Goal: Task Accomplishment & Management: Use online tool/utility

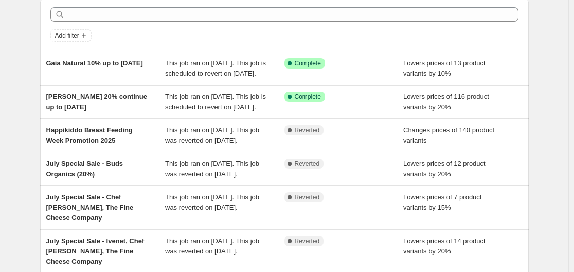
scroll to position [299, 0]
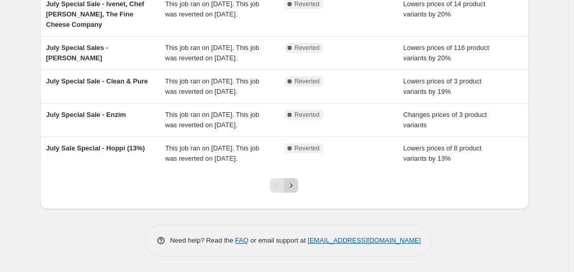
click at [296, 192] on button "Next" at bounding box center [291, 185] width 14 height 14
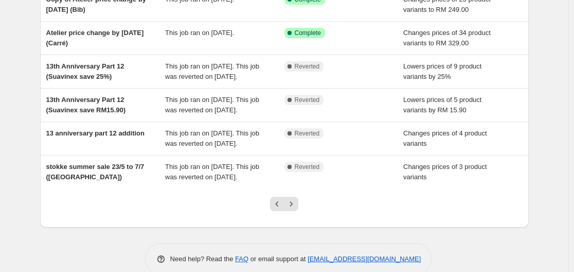
scroll to position [269, 0]
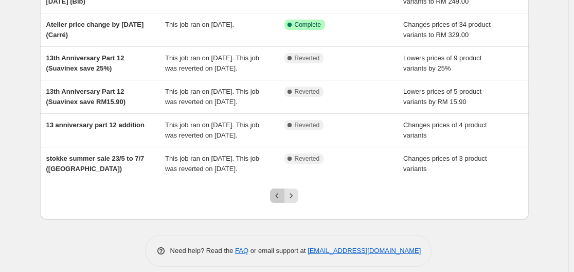
click at [277, 190] on icon "Previous" at bounding box center [277, 195] width 10 height 10
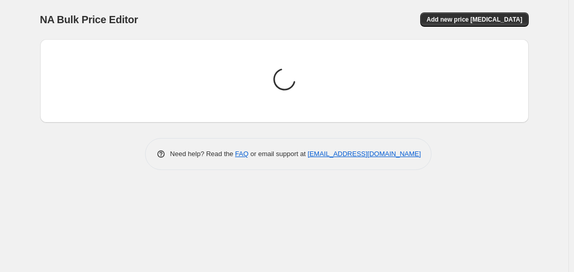
scroll to position [0, 0]
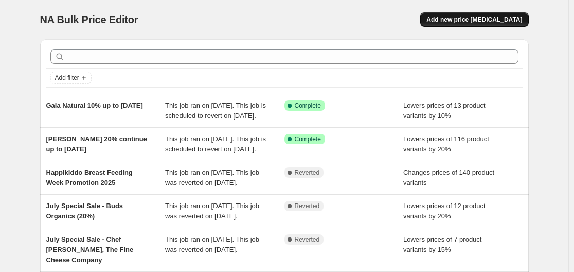
click at [466, 23] on span "Add new price [MEDICAL_DATA]" at bounding box center [474, 19] width 96 height 8
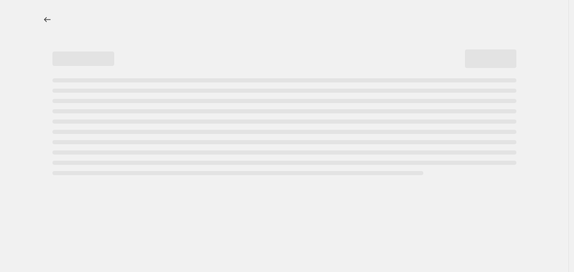
select select "percentage"
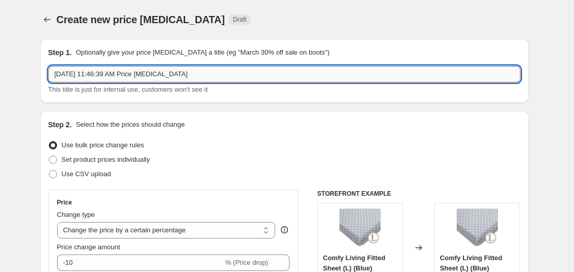
click at [262, 73] on input "[DATE] 11:46:39 AM Price [MEDICAL_DATA]" at bounding box center [284, 74] width 472 height 16
type input "A"
type input "Merdeka 68th Mega Sale (29/8 - 17/9)"
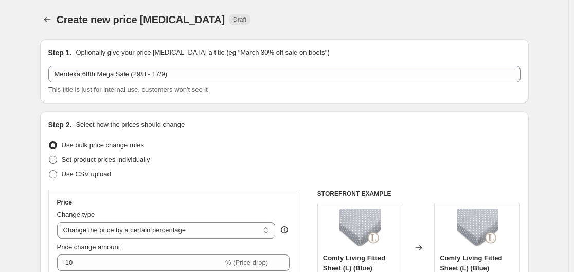
click at [116, 158] on span "Set product prices individually" at bounding box center [106, 159] width 88 height 8
click at [49, 156] on input "Set product prices individually" at bounding box center [49, 155] width 1 height 1
radio input "true"
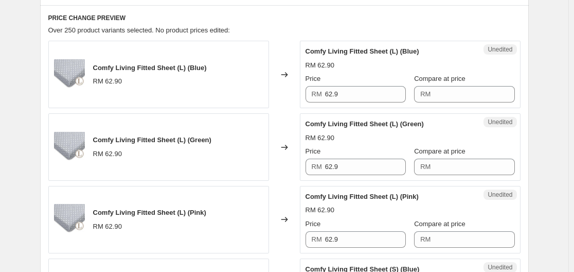
scroll to position [257, 0]
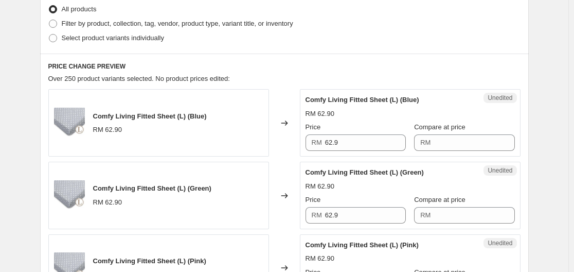
click at [189, 14] on div "All products" at bounding box center [284, 9] width 472 height 14
click at [194, 27] on span "Filter by product, collection, tag, vendor, product type, variant title, or inv…" at bounding box center [177, 24] width 231 height 8
click at [49, 20] on input "Filter by product, collection, tag, vendor, product type, variant title, or inv…" at bounding box center [49, 20] width 1 height 1
radio input "true"
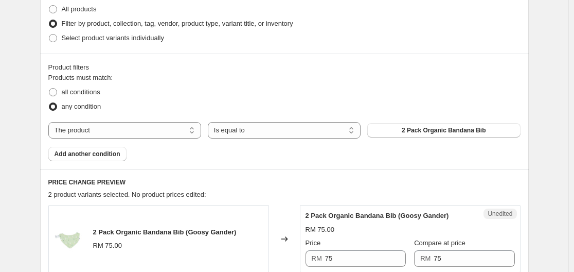
click at [182, 121] on div "Products must match: all conditions any condition The product The product's col…" at bounding box center [284, 117] width 472 height 88
click at [196, 131] on select "The product The product's collection The product's tag The product's vendor The…" at bounding box center [124, 130] width 153 height 16
select select "collection"
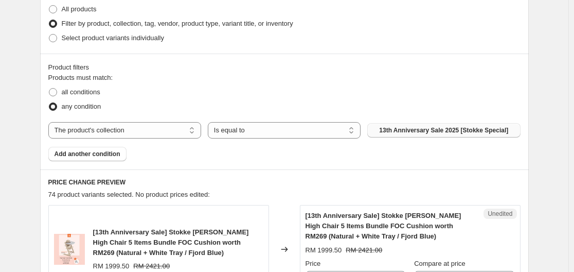
click at [423, 131] on span "13th Anniversary Sale 2025 [Stokke Special]" at bounding box center [443, 130] width 129 height 8
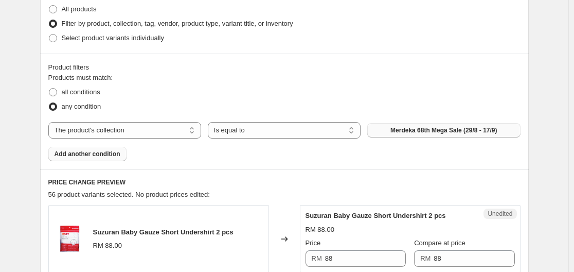
click at [83, 155] on span "Add another condition" at bounding box center [88, 154] width 66 height 8
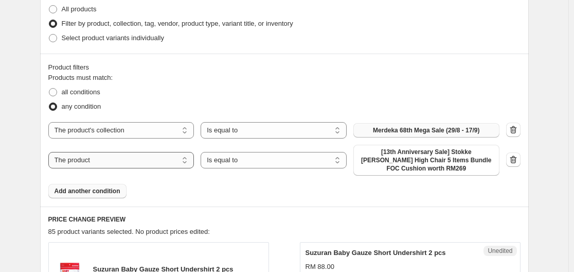
click at [178, 159] on select "The product The product's collection The product's tag The product's vendor The…" at bounding box center [121, 160] width 146 height 16
select select "vendor"
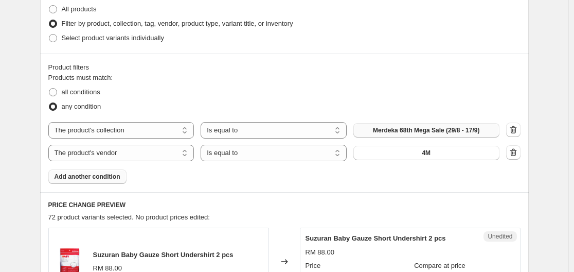
click at [407, 158] on button "4M" at bounding box center [426, 153] width 146 height 14
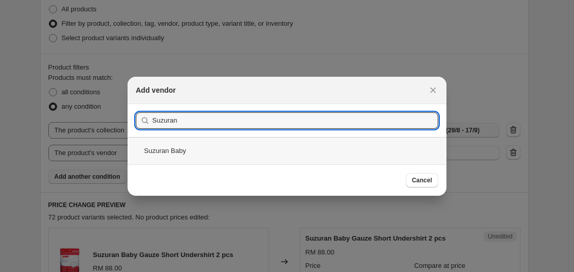
type input "Suzuran"
click at [192, 153] on div "Suzuran Baby" at bounding box center [287, 150] width 319 height 27
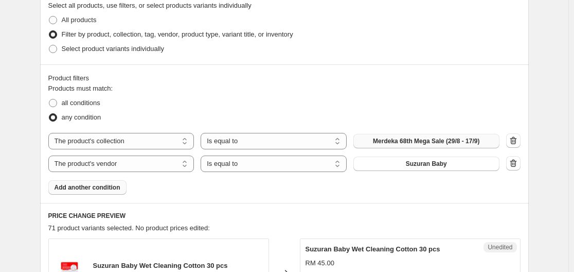
scroll to position [206, 0]
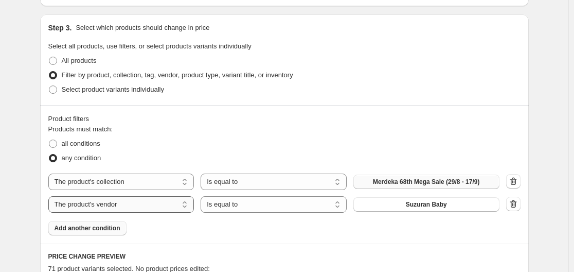
click at [172, 206] on select "The product The product's collection The product's tag The product's vendor The…" at bounding box center [121, 204] width 146 height 16
click at [514, 202] on icon "button" at bounding box center [513, 204] width 7 height 8
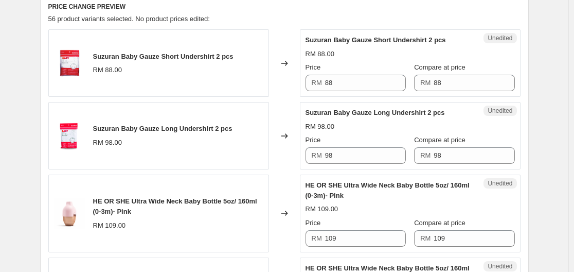
scroll to position [412, 0]
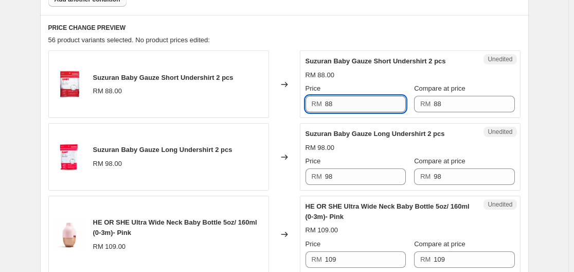
click at [350, 105] on input "88" at bounding box center [365, 104] width 81 height 16
drag, startPoint x: 350, startPoint y: 105, endPoint x: 298, endPoint y: 112, distance: 52.3
click at [298, 112] on div "Suzuran Baby Gauze Short Undershirt 2 pcs RM 88.00 Changed to Unedited Suzuran …" at bounding box center [284, 83] width 472 height 67
type input "68"
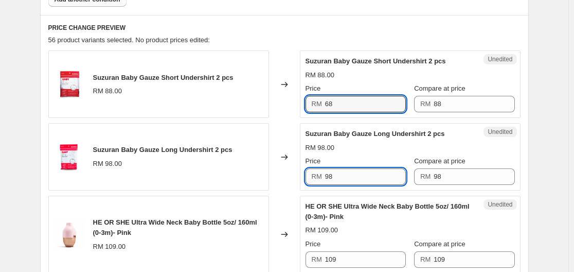
click at [350, 175] on input "98" at bounding box center [365, 176] width 81 height 16
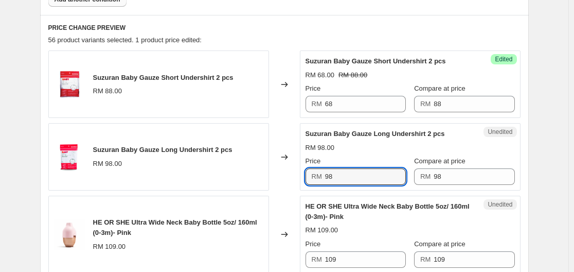
drag, startPoint x: 350, startPoint y: 175, endPoint x: 319, endPoint y: 182, distance: 31.6
click at [319, 182] on div "RM 98" at bounding box center [356, 176] width 100 height 16
type input "68"
click at [395, 217] on div "HE OR SHE Ultra Wide Neck Baby Bottle 5oz/ 160ml (0-3m)- Pink" at bounding box center [390, 211] width 168 height 21
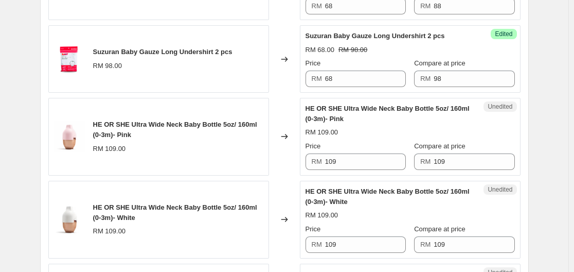
scroll to position [514, 0]
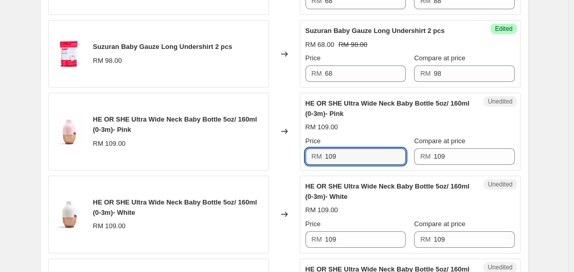
drag, startPoint x: 347, startPoint y: 153, endPoint x: 311, endPoint y: 161, distance: 36.8
click at [311, 161] on div "RM 109" at bounding box center [356, 156] width 100 height 16
click at [365, 159] on input "96.80" at bounding box center [365, 156] width 81 height 16
drag, startPoint x: 365, startPoint y: 159, endPoint x: 311, endPoint y: 159, distance: 54.0
click at [311, 159] on div "RM 96.80" at bounding box center [356, 156] width 100 height 16
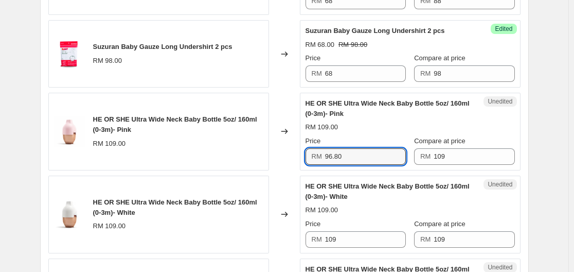
type input "96.80"
click at [312, 162] on div "RM 96.80" at bounding box center [356, 156] width 100 height 16
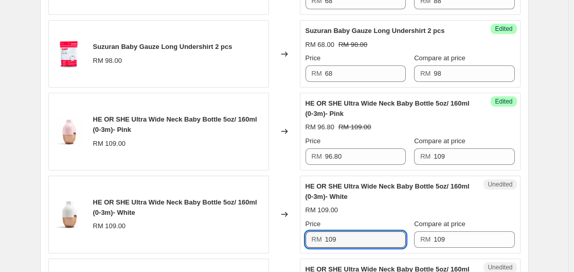
drag, startPoint x: 354, startPoint y: 241, endPoint x: 315, endPoint y: 242, distance: 39.6
click at [315, 242] on div "RM 109" at bounding box center [356, 239] width 100 height 16
paste input "96.80"
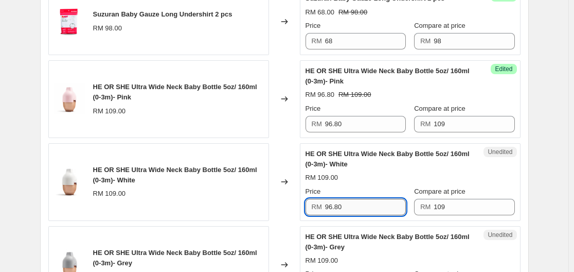
scroll to position [617, 0]
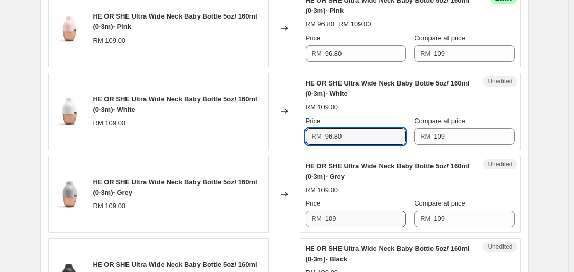
type input "96.80"
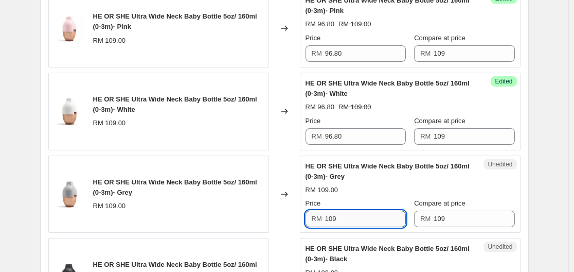
click at [359, 224] on input "109" at bounding box center [365, 218] width 81 height 16
drag, startPoint x: 354, startPoint y: 220, endPoint x: 294, endPoint y: 220, distance: 60.7
click at [294, 220] on div "HE OR SHE Ultra Wide Neck Baby Bottle 5oz/ 160ml (0-3m)- Grey RM 109.00 Changed…" at bounding box center [284, 194] width 472 height 78
paste input "96.80"
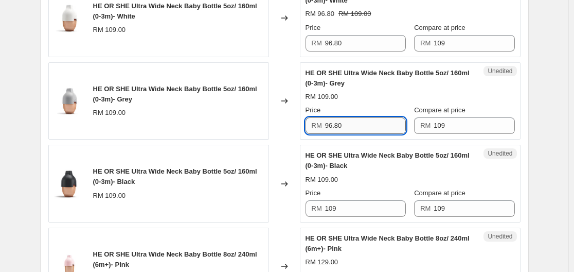
scroll to position [720, 0]
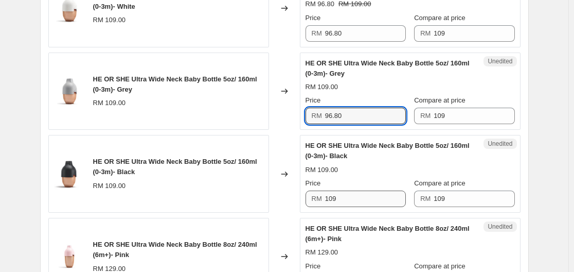
type input "96.80"
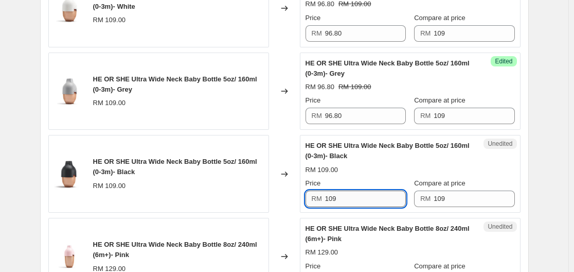
click at [349, 202] on input "109" at bounding box center [365, 198] width 81 height 16
drag, startPoint x: 349, startPoint y: 203, endPoint x: 308, endPoint y: 203, distance: 40.6
click at [308, 203] on div "RM 109" at bounding box center [356, 198] width 100 height 16
paste input "96.80"
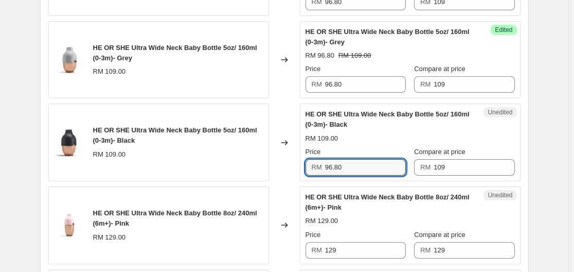
scroll to position [772, 0]
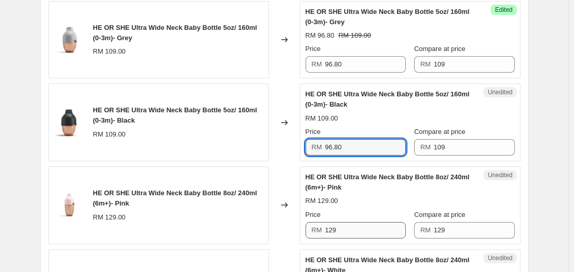
type input "96.80"
click at [351, 229] on input "129" at bounding box center [365, 230] width 81 height 16
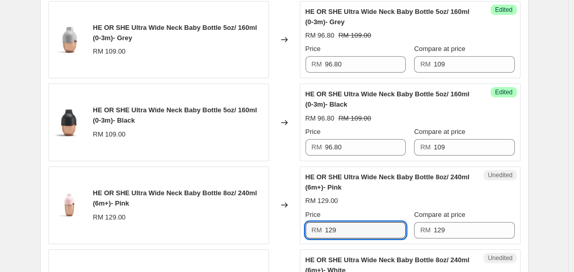
drag, startPoint x: 351, startPoint y: 229, endPoint x: 300, endPoint y: 232, distance: 51.5
click at [300, 232] on div "HE OR SHE Ultra Wide Neck Baby Bottle 8oz/ 240ml (6m+)- Pink RM 129.00 Changed …" at bounding box center [284, 205] width 472 height 78
click at [359, 228] on input "116.80" at bounding box center [365, 230] width 81 height 16
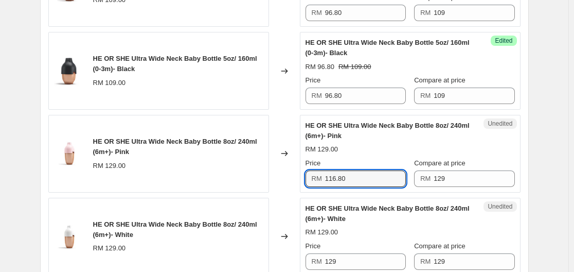
drag, startPoint x: 353, startPoint y: 180, endPoint x: 322, endPoint y: 185, distance: 32.3
click at [322, 185] on div "RM 116.80" at bounding box center [356, 178] width 100 height 16
type input "116.80"
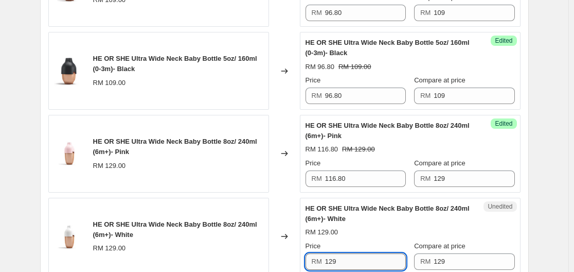
click at [360, 257] on input "129" at bounding box center [365, 261] width 81 height 16
paste input "16.80"
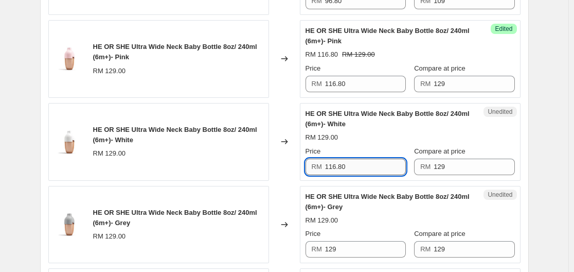
scroll to position [926, 0]
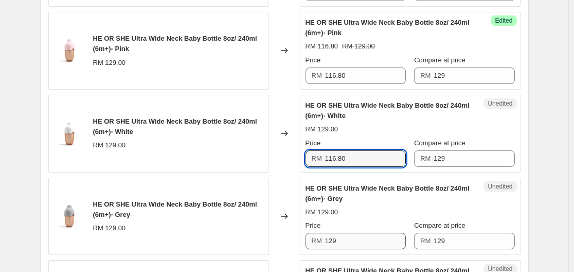
type input "116.80"
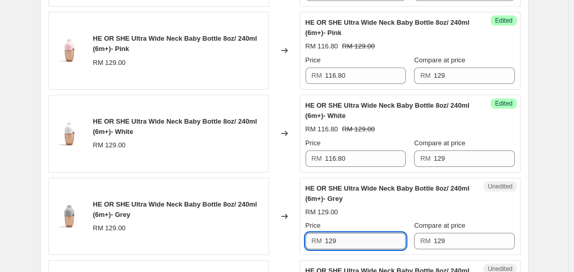
click at [360, 244] on input "129" at bounding box center [365, 241] width 81 height 16
paste input "16.80"
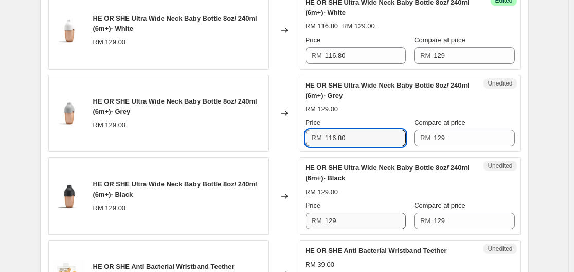
type input "116.80"
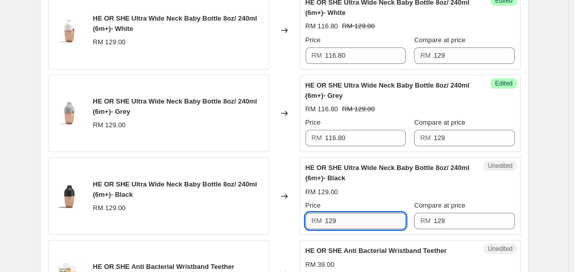
click at [357, 222] on input "129" at bounding box center [365, 220] width 81 height 16
paste input "16.80"
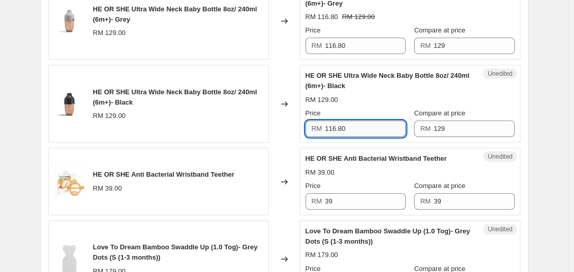
scroll to position [1132, 0]
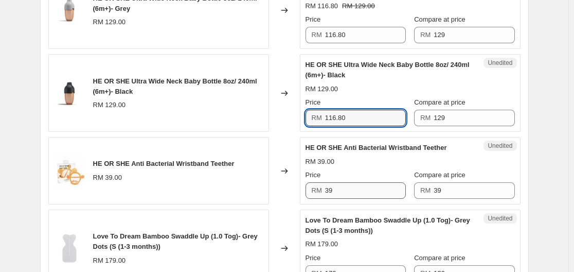
type input "116.80"
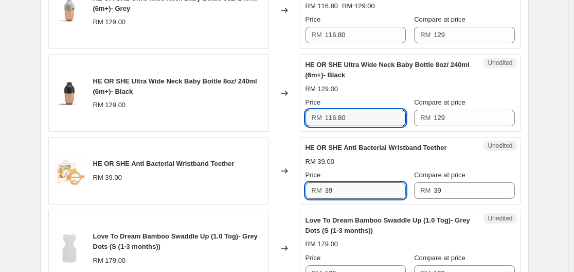
click at [358, 193] on input "39" at bounding box center [365, 190] width 81 height 16
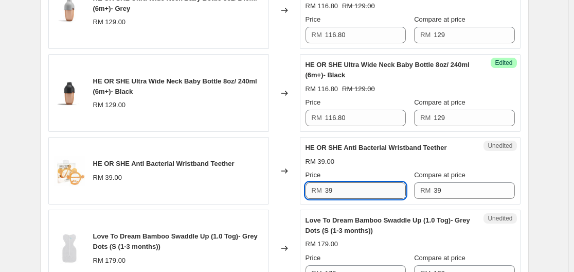
click at [358, 193] on input "39" at bounding box center [365, 190] width 81 height 16
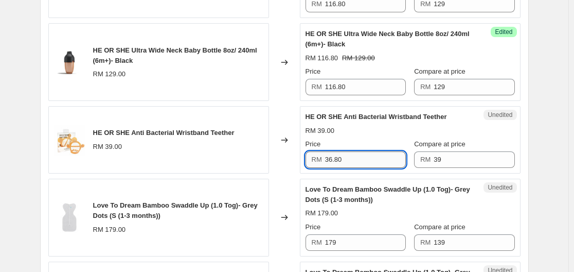
scroll to position [1183, 0]
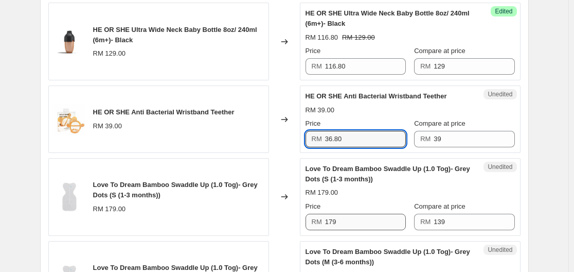
type input "36.80"
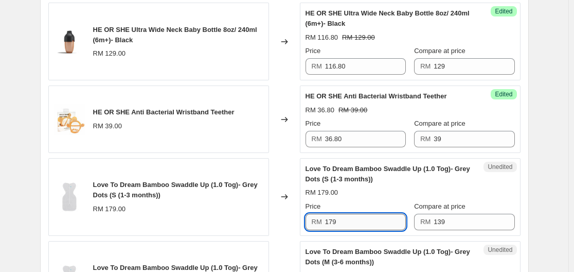
click at [348, 219] on input "179" at bounding box center [365, 221] width 81 height 16
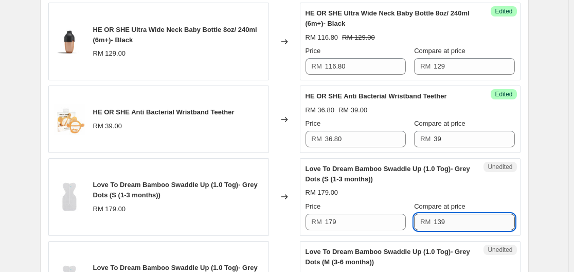
click at [466, 225] on input "139" at bounding box center [474, 221] width 81 height 16
drag, startPoint x: 466, startPoint y: 225, endPoint x: 388, endPoint y: 226, distance: 77.2
click at [388, 226] on div "Price RM 179 Compare at price RM 139" at bounding box center [410, 215] width 209 height 29
type input "179"
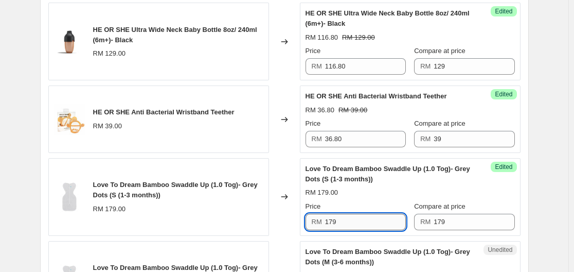
click at [369, 218] on input "179" at bounding box center [365, 221] width 81 height 16
type input "168"
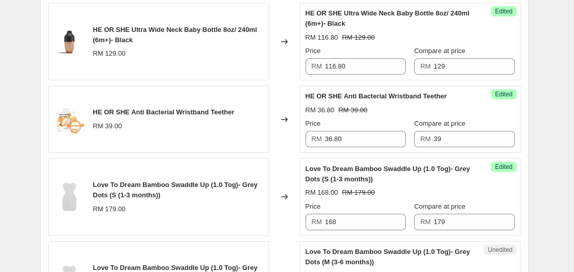
click at [394, 246] on div "Love To Dream Bamboo Swaddle Up (1.0 Tog)- Grey Dots (M (3-6 months))" at bounding box center [390, 256] width 168 height 21
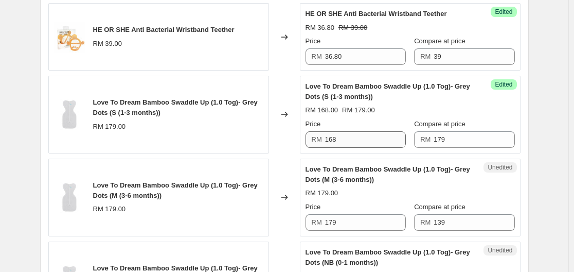
scroll to position [1286, 0]
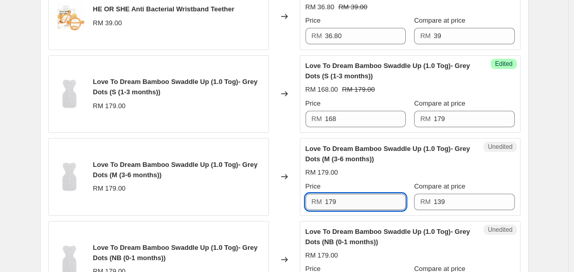
click at [378, 203] on input "179" at bounding box center [365, 201] width 81 height 16
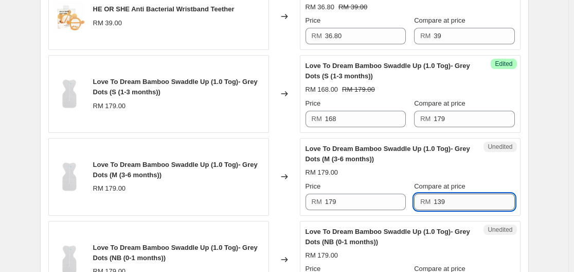
click at [471, 206] on input "139" at bounding box center [474, 201] width 81 height 16
type input "179"
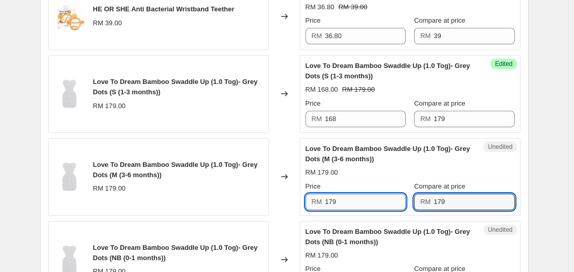
click at [383, 206] on input "179" at bounding box center [365, 201] width 81 height 16
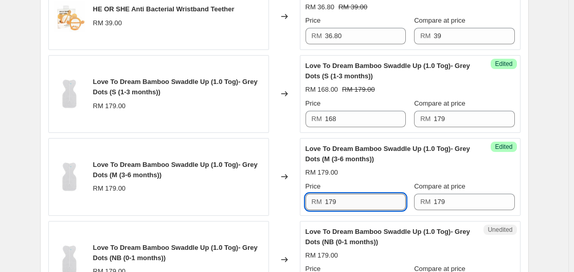
click at [383, 206] on input "179" at bounding box center [365, 201] width 81 height 16
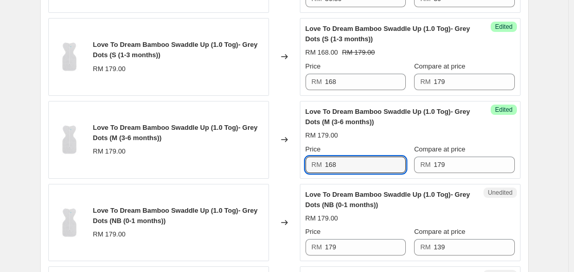
scroll to position [1338, 0]
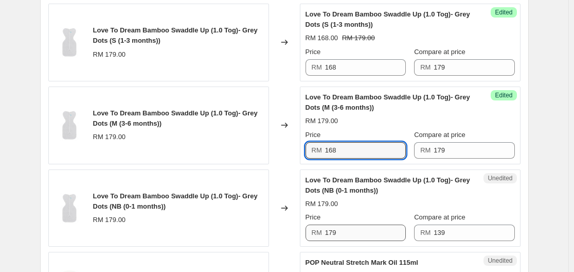
type input "168"
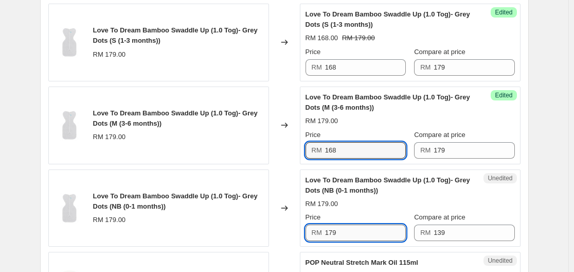
click at [358, 226] on input "179" at bounding box center [365, 232] width 81 height 16
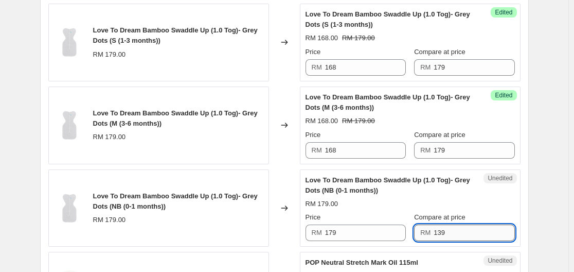
click at [467, 227] on input "139" at bounding box center [474, 232] width 81 height 16
type input "179"
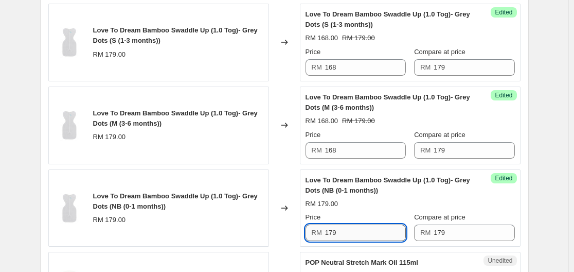
click at [358, 232] on input "179" at bounding box center [365, 232] width 81 height 16
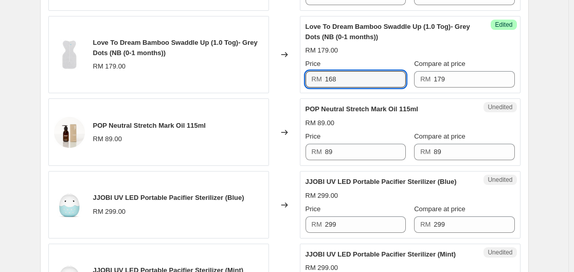
scroll to position [1492, 0]
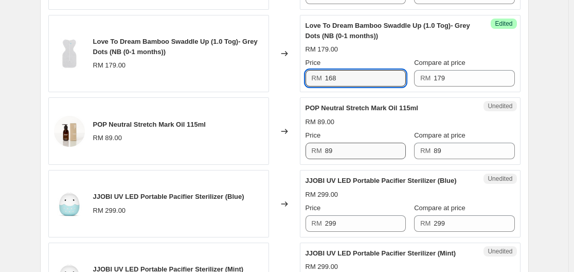
type input "168"
click at [390, 154] on input "89" at bounding box center [365, 150] width 81 height 16
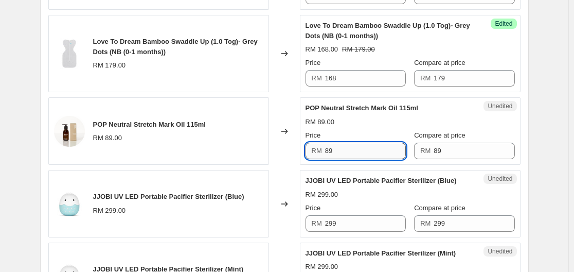
click at [385, 154] on input "89" at bounding box center [365, 150] width 81 height 16
type input "68"
click at [399, 203] on div "Price" at bounding box center [356, 208] width 100 height 10
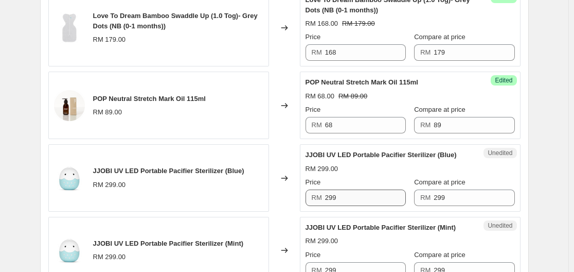
scroll to position [1543, 0]
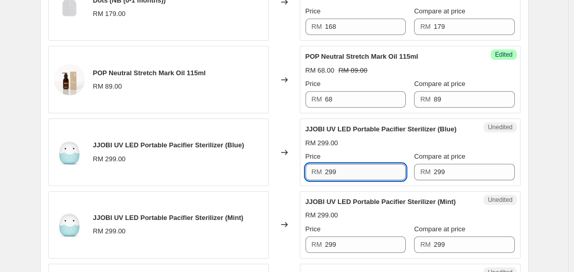
click at [348, 173] on input "299" at bounding box center [365, 172] width 81 height 16
type input "231"
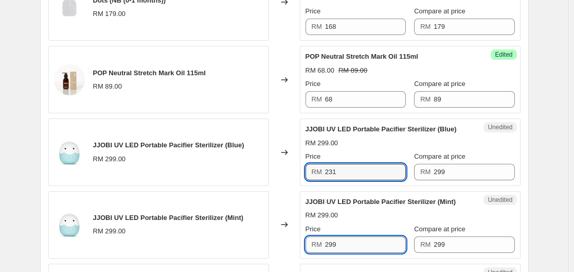
click at [356, 244] on input "299" at bounding box center [365, 244] width 81 height 16
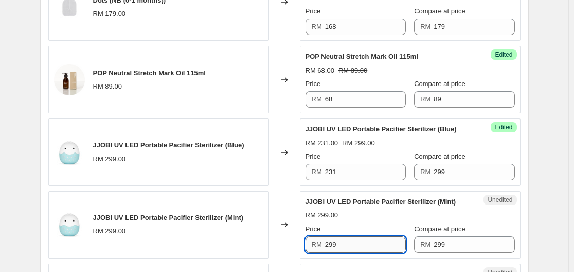
click at [356, 244] on input "299" at bounding box center [365, 244] width 81 height 16
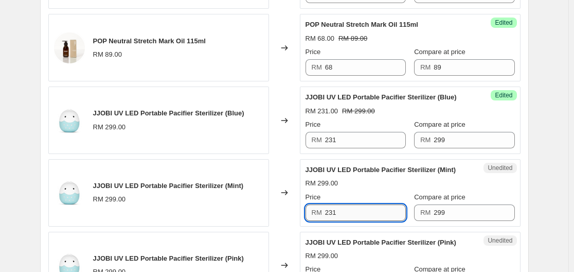
scroll to position [1595, 0]
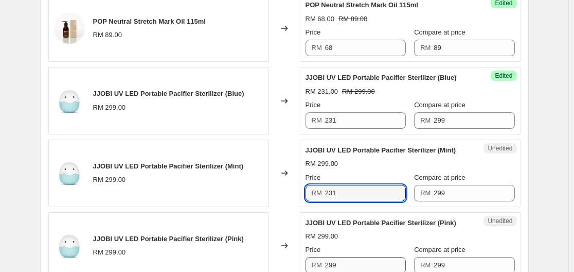
type input "231"
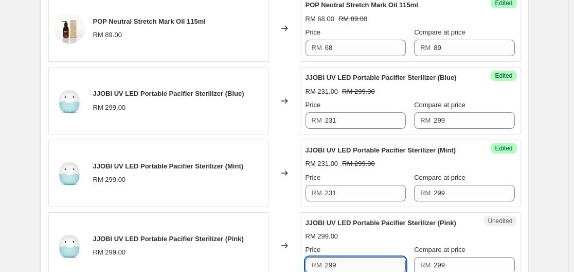
click at [358, 262] on input "299" at bounding box center [365, 265] width 81 height 16
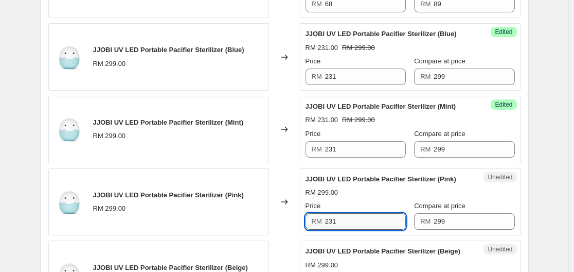
scroll to position [1698, 0]
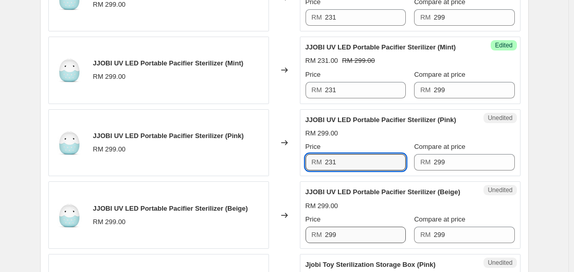
type input "231"
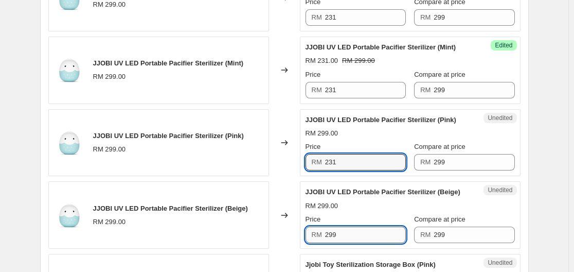
click at [350, 233] on input "299" at bounding box center [365, 234] width 81 height 16
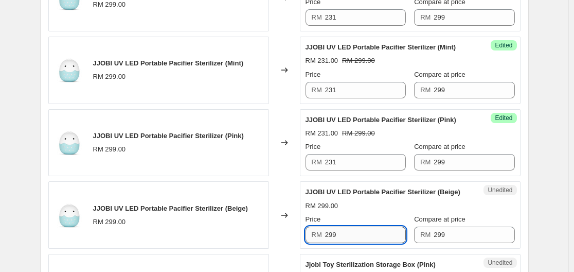
click at [350, 233] on input "299" at bounding box center [365, 234] width 81 height 16
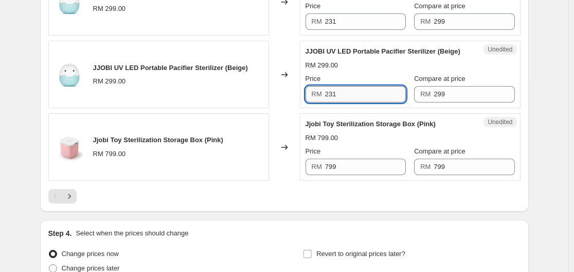
scroll to position [1852, 0]
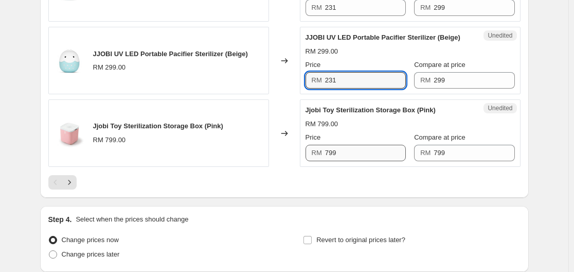
type input "231"
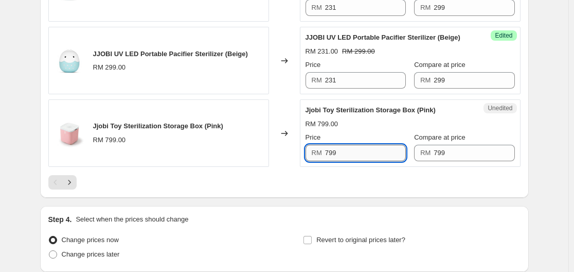
click at [355, 154] on input "799" at bounding box center [365, 153] width 81 height 16
type input "688"
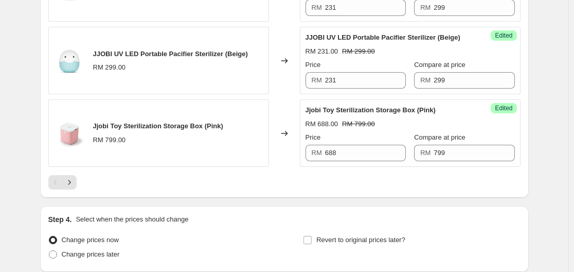
click at [353, 176] on div at bounding box center [284, 182] width 472 height 14
drag, startPoint x: 72, startPoint y: 181, endPoint x: 110, endPoint y: 185, distance: 38.2
click at [70, 182] on icon "Next" at bounding box center [69, 182] width 3 height 5
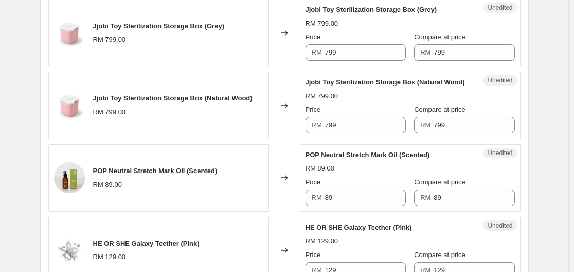
scroll to position [412, 0]
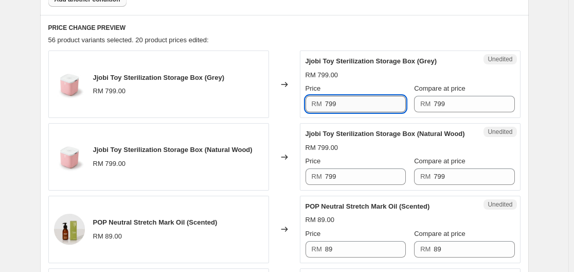
click at [356, 102] on input "799" at bounding box center [365, 104] width 81 height 16
type input "688"
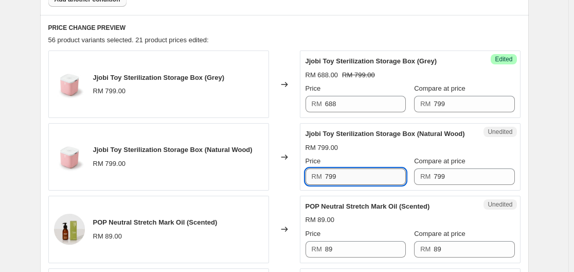
click at [344, 181] on input "799" at bounding box center [365, 176] width 81 height 16
type input "688"
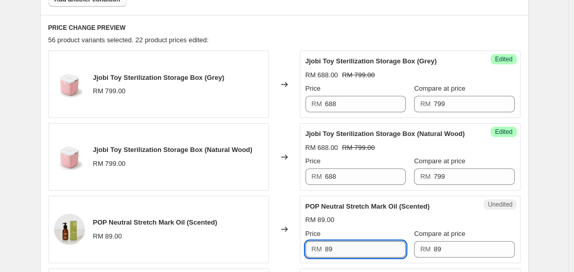
click at [349, 249] on input "89" at bounding box center [365, 249] width 81 height 16
click at [346, 248] on input "89" at bounding box center [365, 249] width 81 height 16
type input "68"
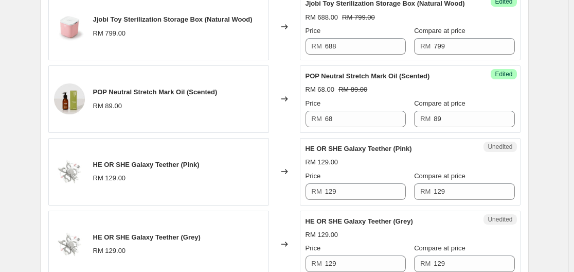
scroll to position [566, 0]
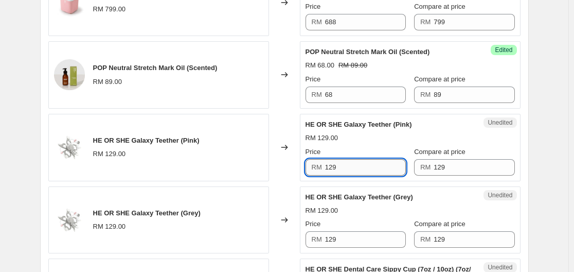
click at [371, 167] on input "129" at bounding box center [365, 167] width 81 height 16
type input "116.80"
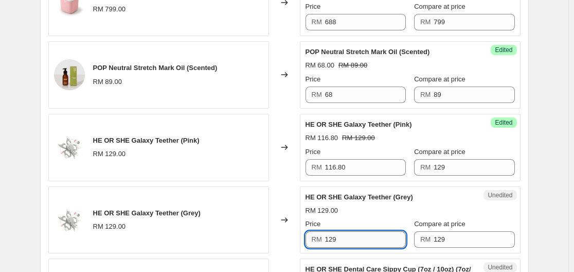
click at [362, 237] on input "129" at bounding box center [365, 239] width 81 height 16
drag, startPoint x: 338, startPoint y: 242, endPoint x: 319, endPoint y: 242, distance: 19.6
click at [319, 242] on div "RM 129116.80" at bounding box center [356, 239] width 100 height 16
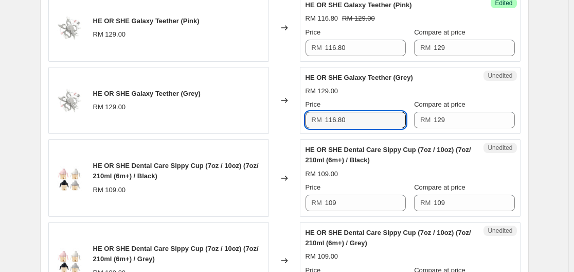
scroll to position [720, 0]
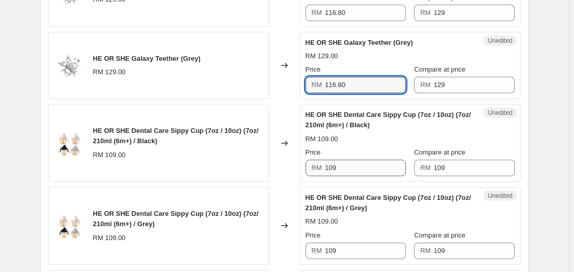
type input "116.80"
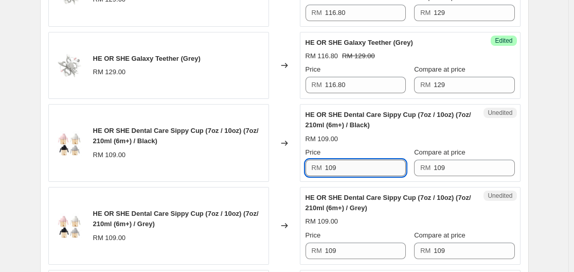
click at [370, 168] on input "109" at bounding box center [365, 167] width 81 height 16
type input "96.80"
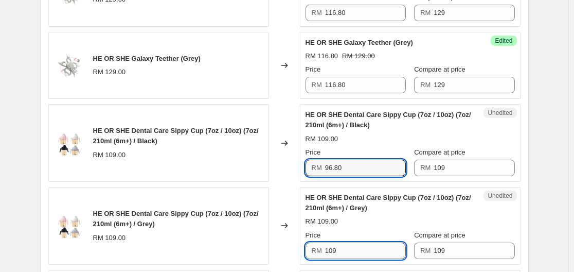
click at [376, 248] on input "109" at bounding box center [365, 250] width 81 height 16
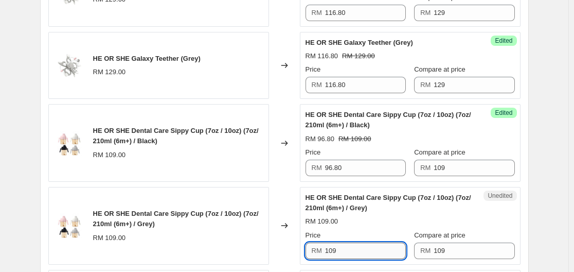
click at [376, 248] on input "109" at bounding box center [365, 250] width 81 height 16
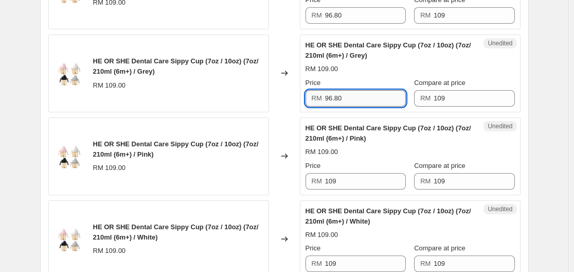
scroll to position [875, 0]
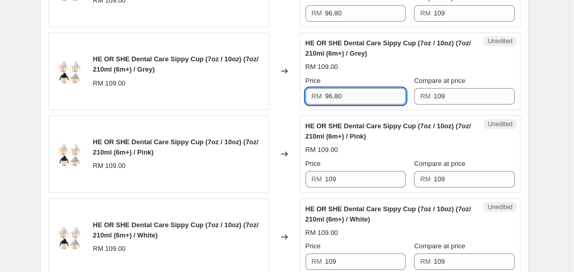
click at [349, 104] on input "96.80" at bounding box center [365, 96] width 81 height 16
drag, startPoint x: 348, startPoint y: 96, endPoint x: 325, endPoint y: 97, distance: 23.7
click at [325, 97] on div "RM 96.80" at bounding box center [356, 96] width 100 height 16
type input "96.80"
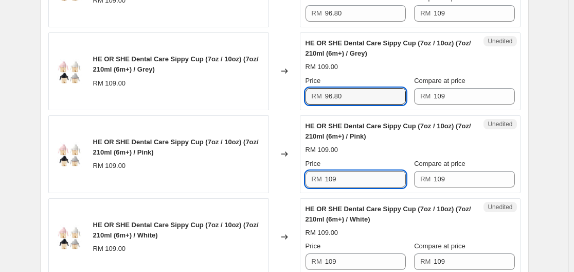
click at [364, 180] on input "109" at bounding box center [365, 179] width 81 height 16
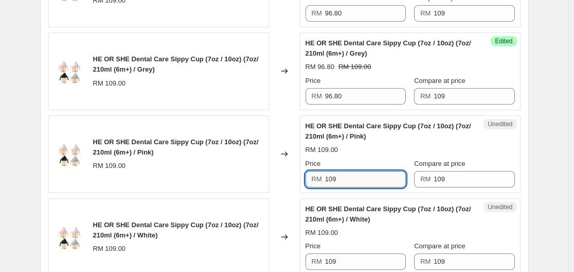
click at [364, 180] on input "109" at bounding box center [365, 179] width 81 height 16
paste input "96.80"
type input "96.80"
click at [354, 263] on input "109" at bounding box center [365, 261] width 81 height 16
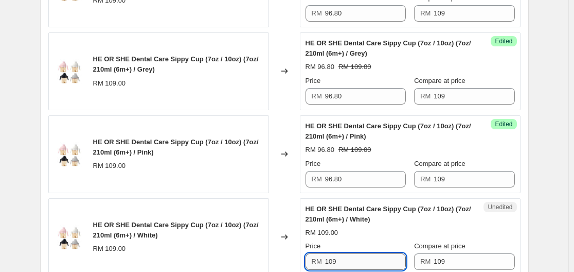
click at [354, 263] on input "109" at bounding box center [365, 261] width 81 height 16
paste input "96.80"
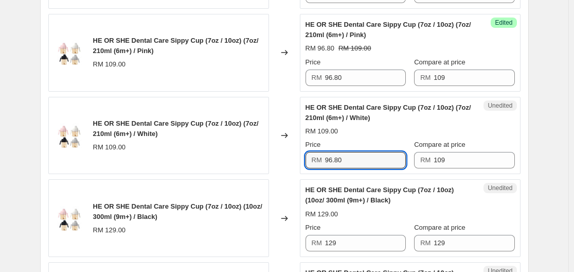
scroll to position [977, 0]
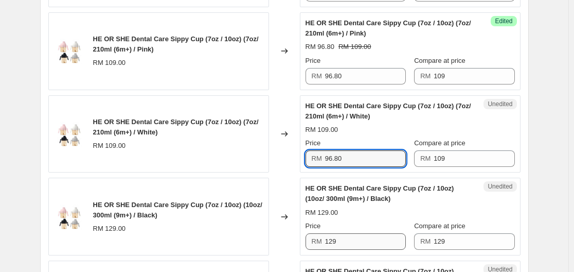
type input "96.80"
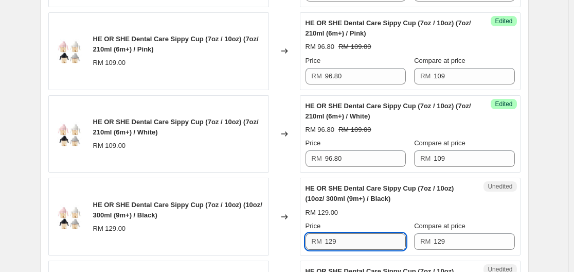
click at [370, 235] on input "129" at bounding box center [365, 241] width 81 height 16
click at [375, 245] on input "116.80" at bounding box center [365, 241] width 81 height 16
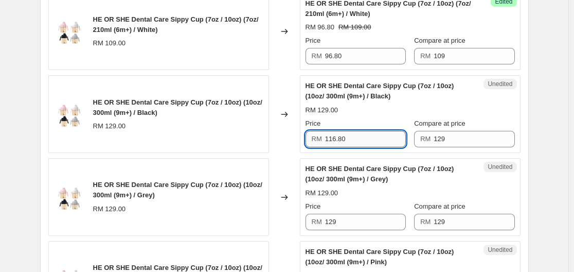
scroll to position [1080, 0]
type input "116.80"
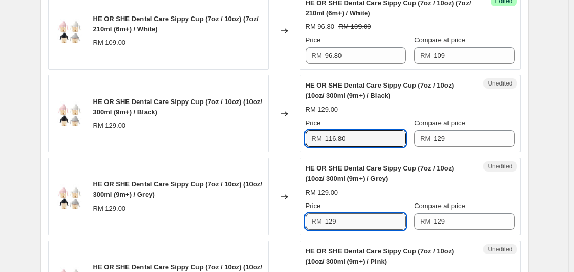
click at [373, 224] on input "129" at bounding box center [365, 221] width 81 height 16
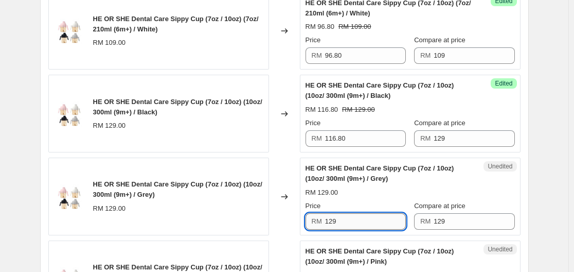
click at [373, 224] on input "129" at bounding box center [365, 221] width 81 height 16
paste input "16.80"
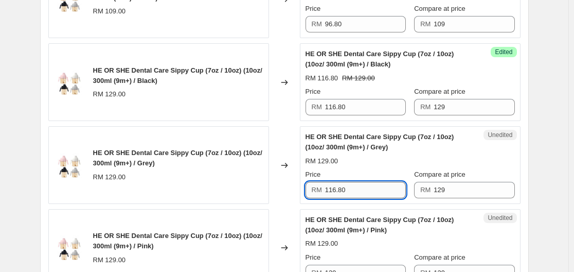
scroll to position [1132, 0]
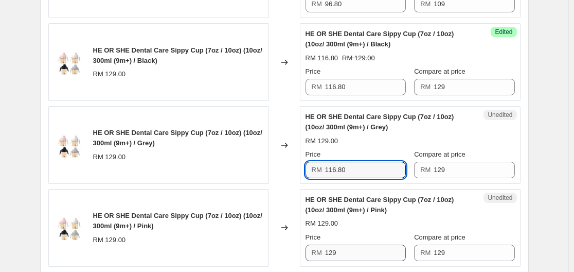
type input "116.80"
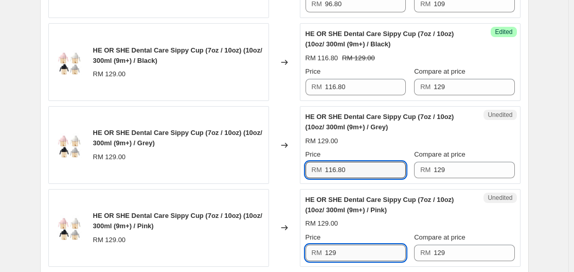
click at [348, 246] on input "129" at bounding box center [365, 252] width 81 height 16
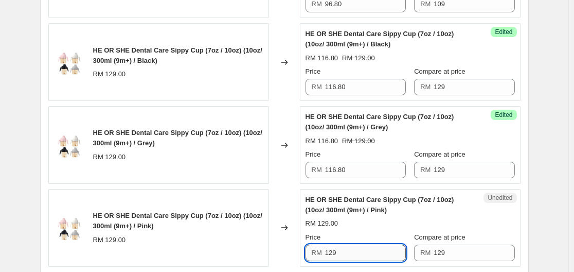
click at [348, 246] on input "129" at bounding box center [365, 252] width 81 height 16
paste input "16.80"
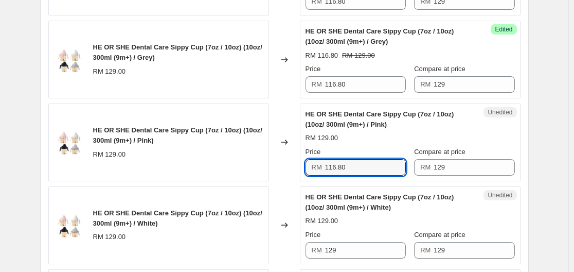
scroll to position [1235, 0]
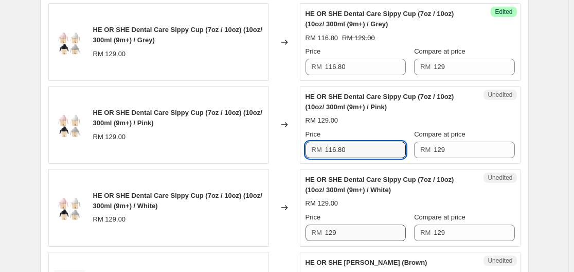
type input "116.80"
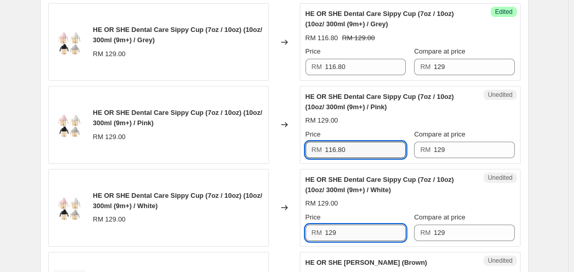
click at [349, 236] on input "129" at bounding box center [365, 232] width 81 height 16
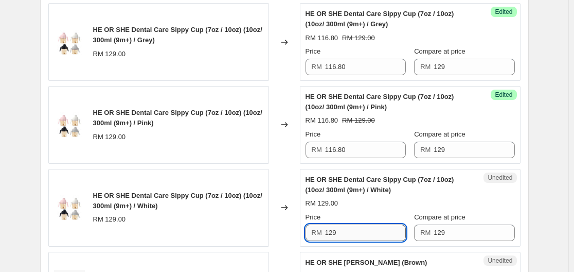
click at [349, 236] on input "129" at bounding box center [365, 232] width 81 height 16
paste input "16.80"
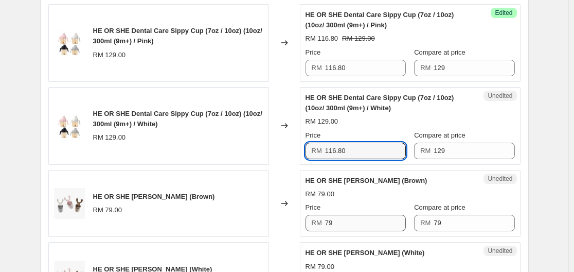
scroll to position [1338, 0]
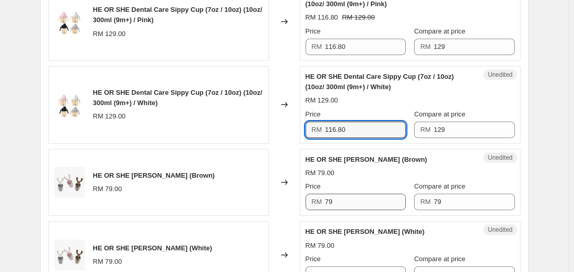
type input "116.80"
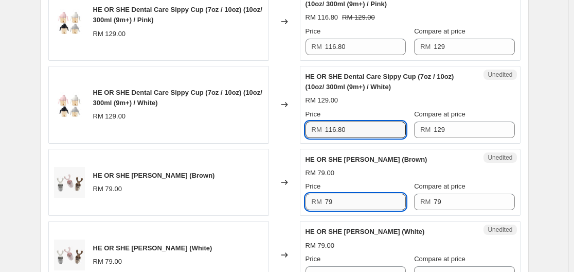
click at [353, 207] on input "79" at bounding box center [365, 201] width 81 height 16
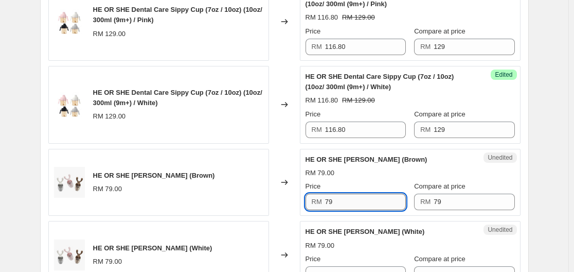
click at [353, 207] on input "79" at bounding box center [365, 201] width 81 height 16
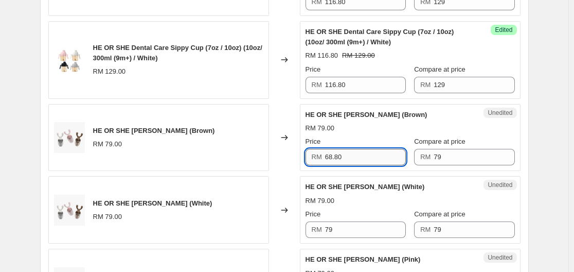
scroll to position [1440, 0]
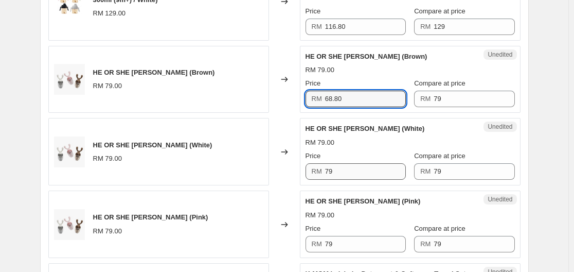
type input "68.80"
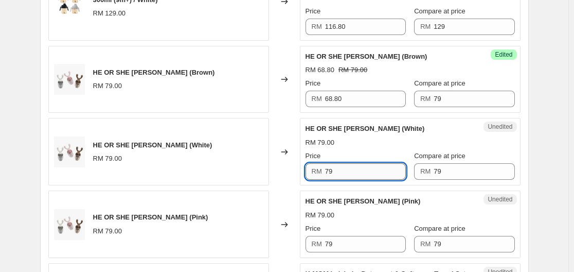
click at [353, 173] on input "79" at bounding box center [365, 171] width 81 height 16
drag, startPoint x: 347, startPoint y: 168, endPoint x: 326, endPoint y: 167, distance: 21.6
click at [326, 167] on div "RM 68.80" at bounding box center [356, 171] width 100 height 16
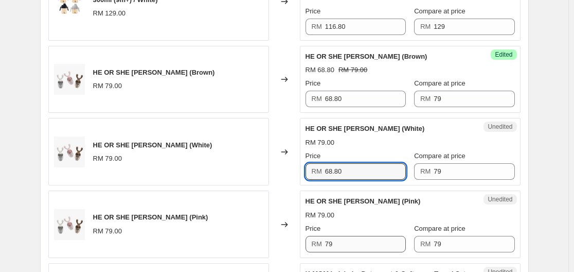
type input "68.80"
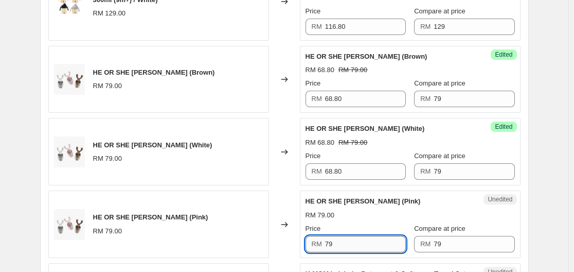
click at [349, 239] on input "79" at bounding box center [365, 244] width 81 height 16
paste input "68.80"
type input "68.80"
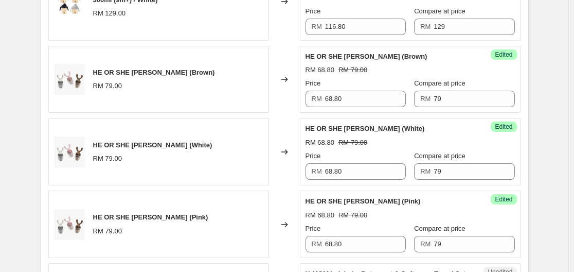
click at [390, 226] on div "Price" at bounding box center [356, 228] width 100 height 10
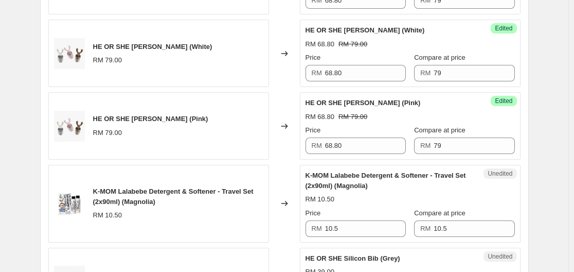
scroll to position [1543, 0]
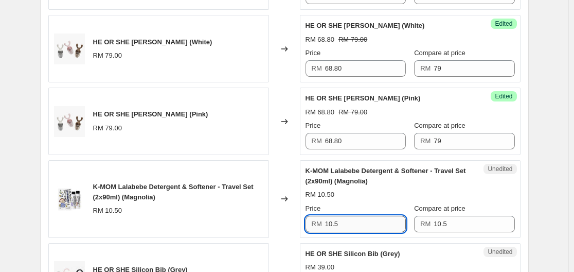
click at [381, 224] on input "10.5" at bounding box center [365, 224] width 81 height 16
click at [384, 223] on input "10.5" at bounding box center [365, 224] width 81 height 16
type input "6.80"
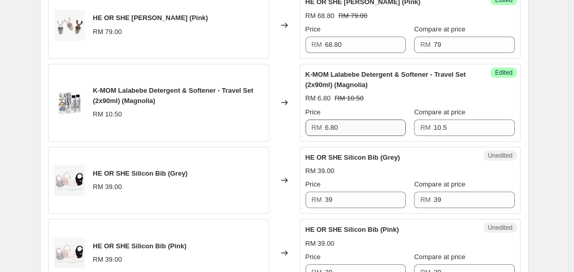
scroll to position [1646, 0]
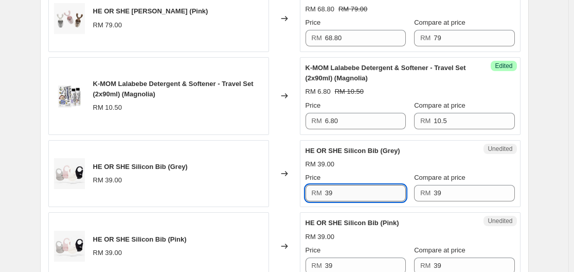
click at [354, 192] on input "39" at bounding box center [365, 193] width 81 height 16
click at [354, 192] on input "36.80" at bounding box center [365, 193] width 81 height 16
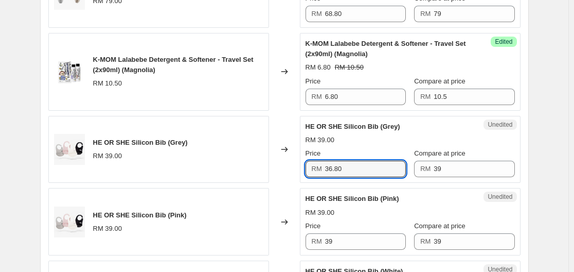
scroll to position [1698, 0]
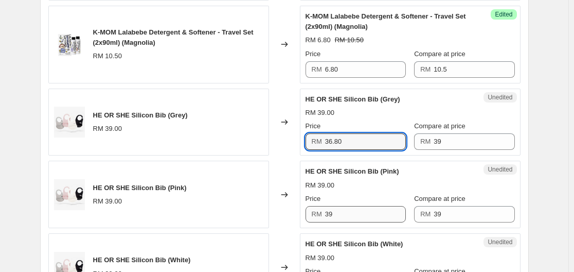
type input "36.80"
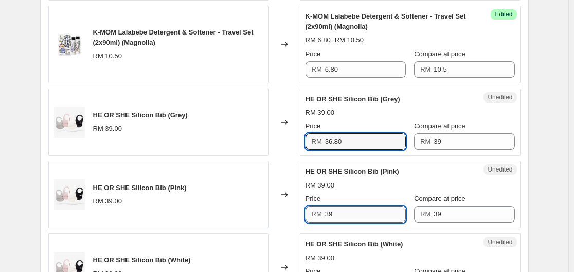
click at [358, 217] on input "39" at bounding box center [365, 214] width 81 height 16
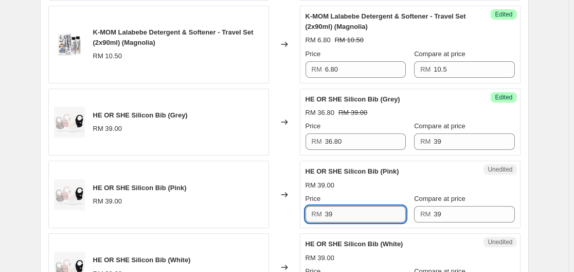
click at [358, 217] on input "39" at bounding box center [365, 214] width 81 height 16
paste input "6.80"
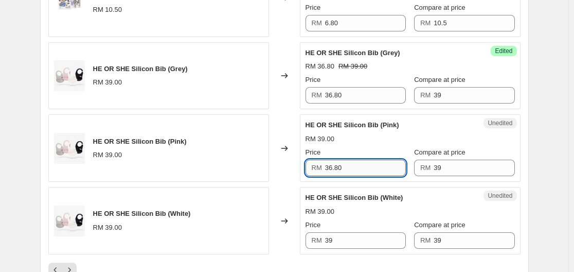
scroll to position [1800, 0]
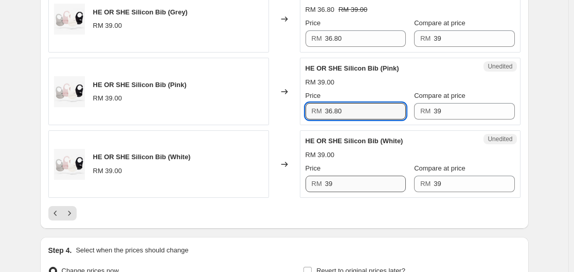
type input "36.80"
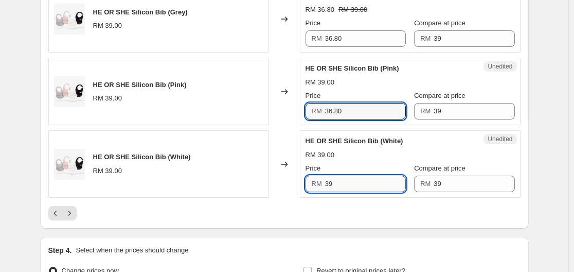
click at [359, 184] on input "39" at bounding box center [365, 183] width 81 height 16
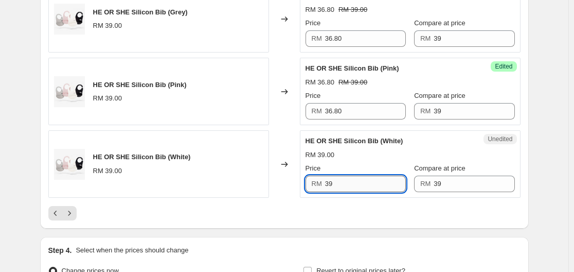
click at [359, 184] on input "39" at bounding box center [365, 183] width 81 height 16
paste input "6.80"
type input "36.80"
click at [75, 218] on icon "Next" at bounding box center [69, 213] width 10 height 10
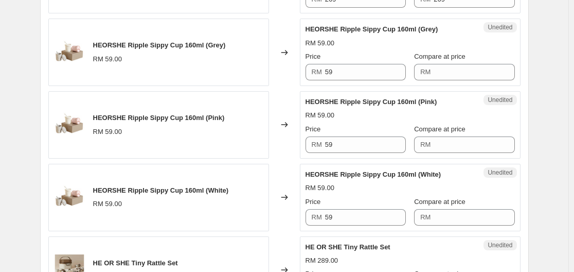
scroll to position [362, 0]
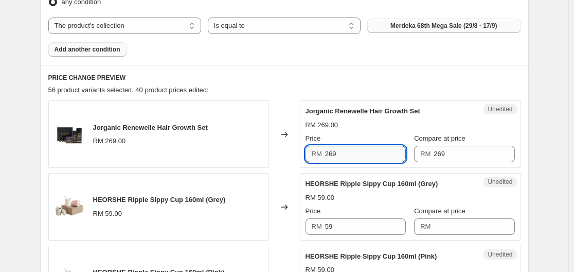
click at [358, 149] on input "269" at bounding box center [365, 154] width 81 height 16
click at [355, 153] on input "269" at bounding box center [365, 154] width 81 height 16
type input "201"
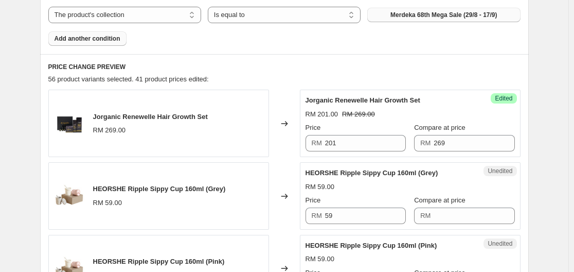
scroll to position [413, 0]
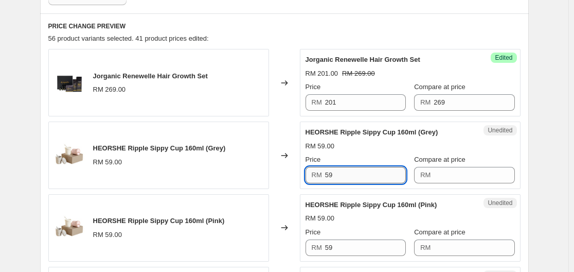
click at [340, 176] on input "59" at bounding box center [365, 175] width 81 height 16
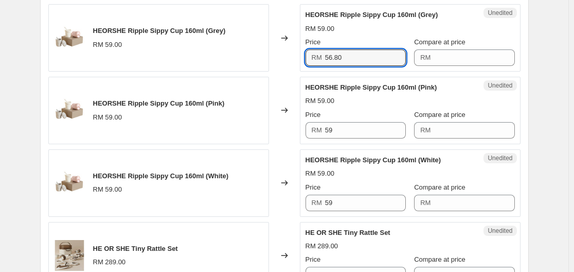
scroll to position [516, 0]
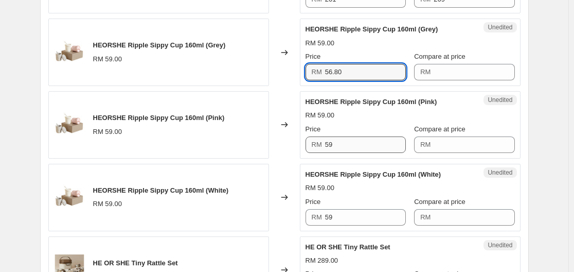
type input "56.80"
click at [362, 147] on input "59" at bounding box center [365, 144] width 81 height 16
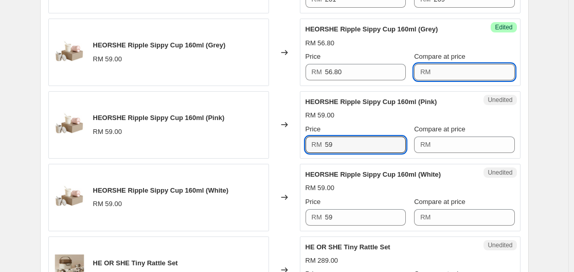
click at [442, 69] on input "Compare at price" at bounding box center [474, 72] width 81 height 16
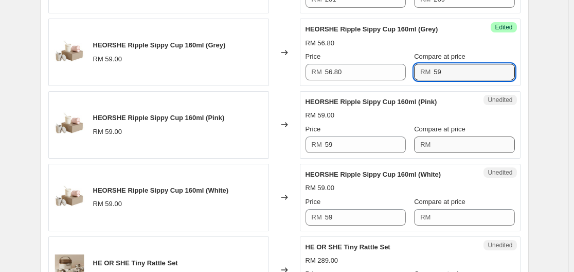
type input "59"
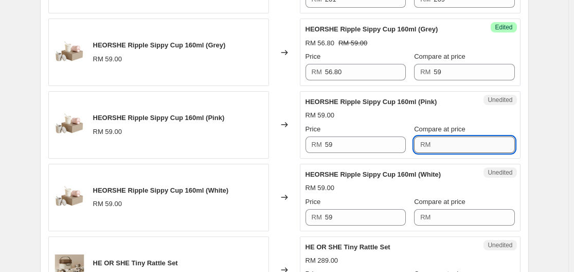
click at [446, 145] on input "Compare at price" at bounding box center [474, 144] width 81 height 16
type input "59"
click at [445, 220] on input "Compare at price" at bounding box center [474, 217] width 81 height 16
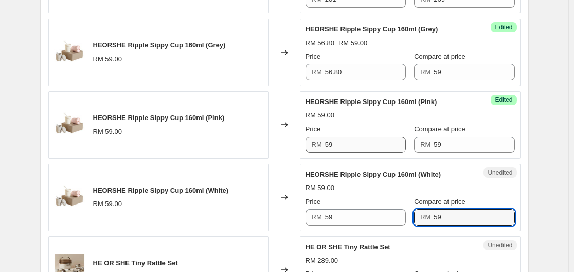
type input "59"
click at [365, 144] on input "59" at bounding box center [365, 144] width 81 height 16
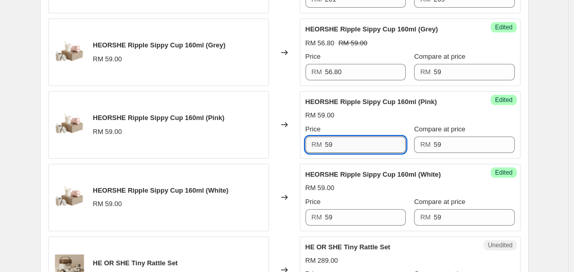
click at [365, 144] on input "59" at bounding box center [365, 144] width 81 height 16
type input "56.80"
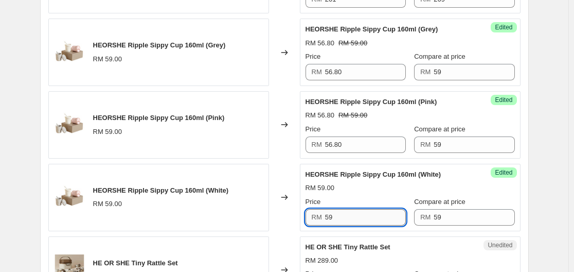
click at [360, 212] on input "59" at bounding box center [365, 217] width 81 height 16
type input "56.80"
click at [389, 186] on div "RM 56.80 RM 59.00" at bounding box center [410, 188] width 209 height 10
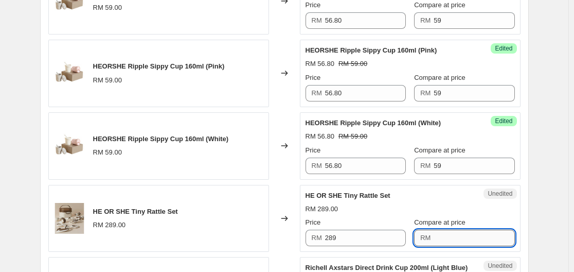
click at [436, 235] on input "Compare at price" at bounding box center [474, 237] width 81 height 16
type input "289"
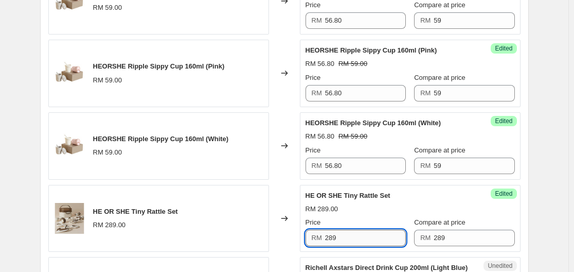
click at [350, 238] on input "289" at bounding box center [365, 237] width 81 height 16
type input "268"
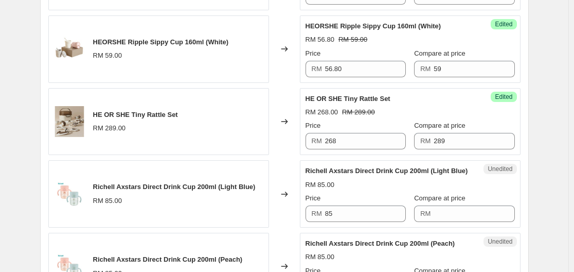
scroll to position [670, 0]
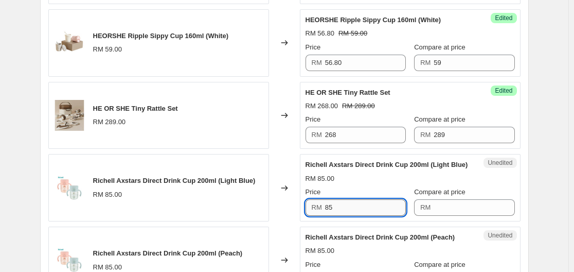
click at [354, 206] on input "85" at bounding box center [365, 207] width 81 height 16
type input "68"
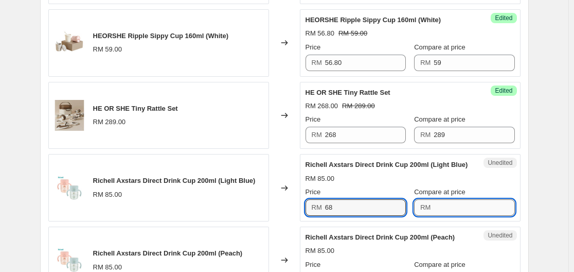
click at [477, 205] on input "Compare at price" at bounding box center [474, 207] width 81 height 16
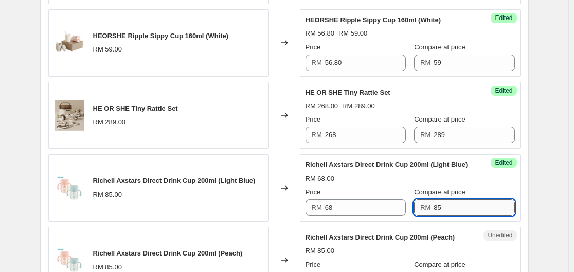
scroll to position [722, 0]
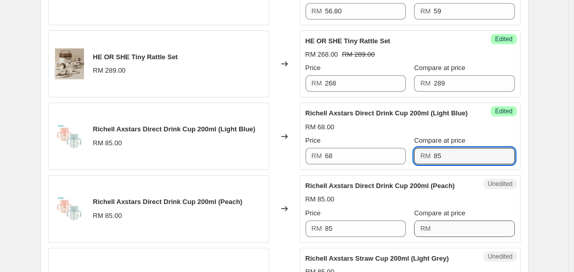
type input "85"
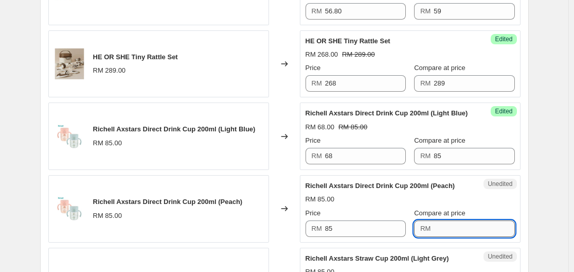
click at [441, 229] on input "Compare at price" at bounding box center [474, 228] width 81 height 16
type input "85"
click at [377, 227] on input "85" at bounding box center [365, 228] width 81 height 16
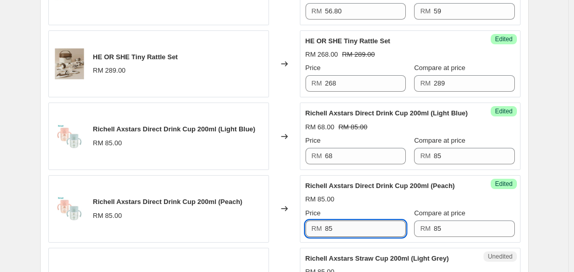
click at [377, 227] on input "85" at bounding box center [365, 228] width 81 height 16
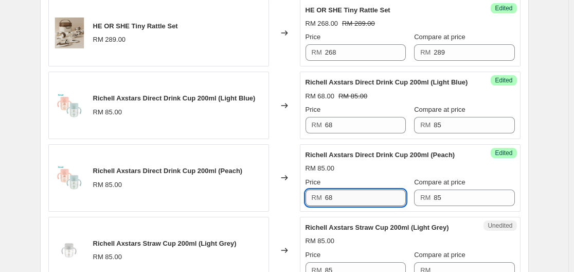
scroll to position [773, 0]
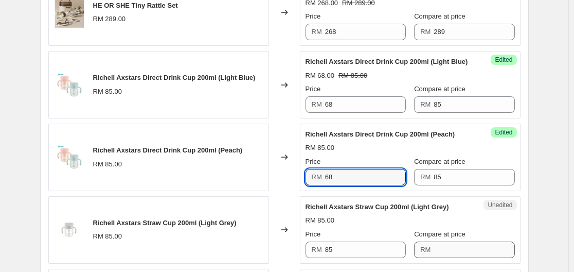
type input "68"
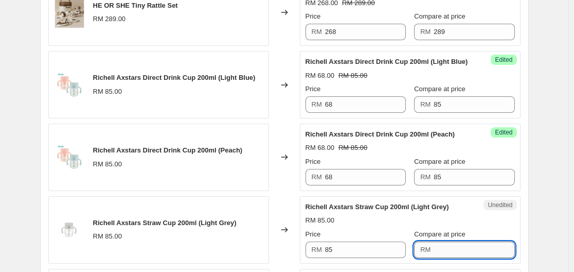
click at [456, 254] on input "Compare at price" at bounding box center [474, 249] width 81 height 16
type input "85"
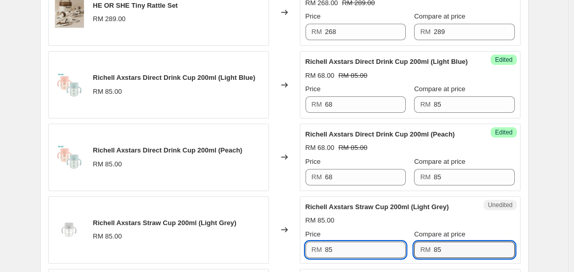
click at [377, 248] on input "85" at bounding box center [365, 249] width 81 height 16
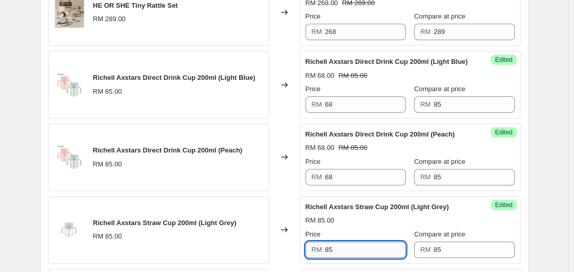
click at [377, 248] on input "85" at bounding box center [365, 249] width 81 height 16
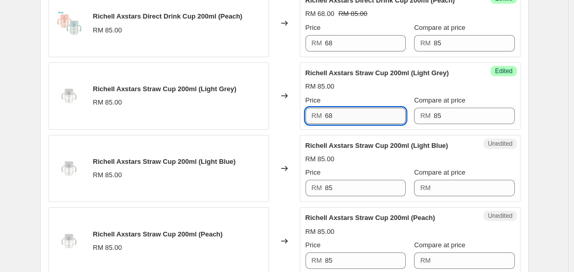
scroll to position [928, 0]
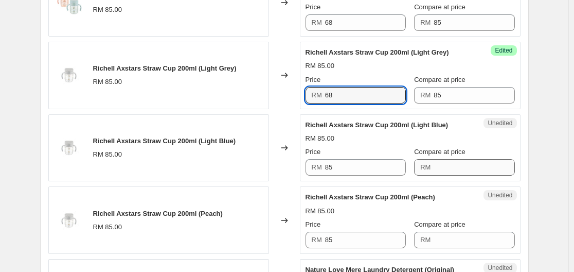
type input "68"
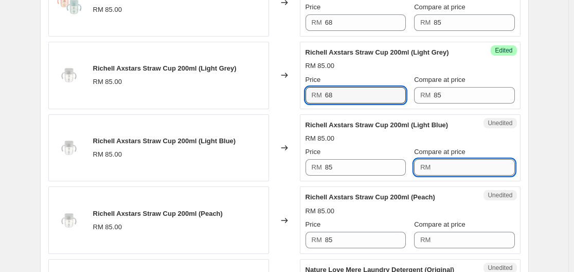
click at [448, 169] on input "Compare at price" at bounding box center [474, 167] width 81 height 16
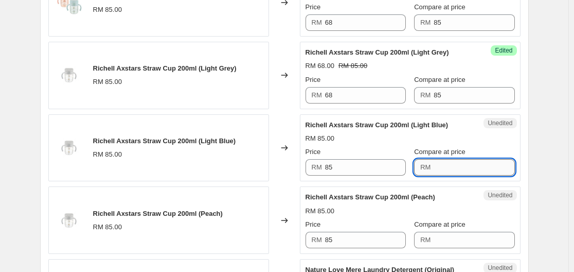
click at [448, 169] on input "Compare at price" at bounding box center [474, 167] width 81 height 16
type input "85"
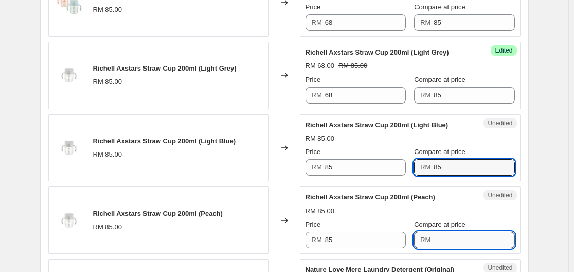
click at [456, 242] on input "Compare at price" at bounding box center [474, 239] width 81 height 16
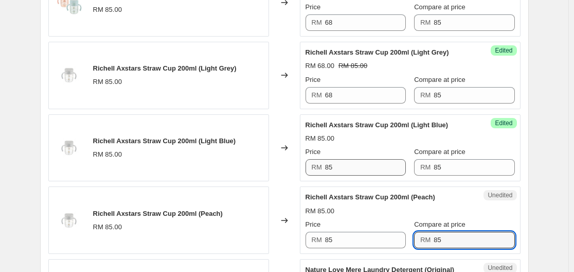
type input "85"
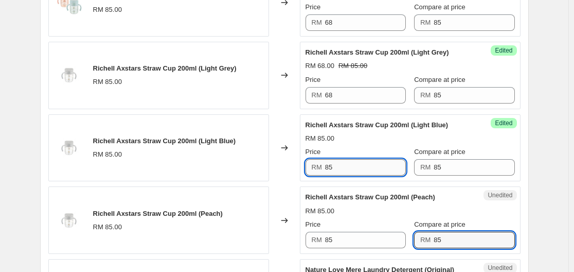
click at [378, 165] on input "85" at bounding box center [365, 167] width 81 height 16
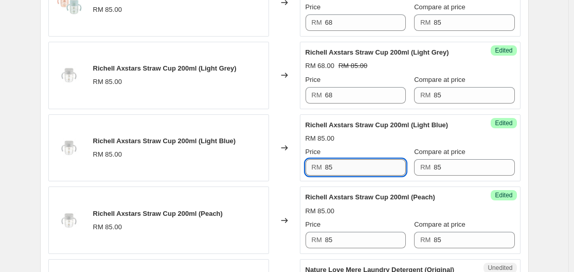
click at [378, 165] on input "85" at bounding box center [365, 167] width 81 height 16
type input "68"
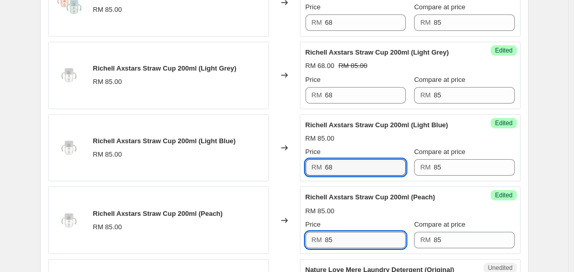
click at [376, 234] on input "85" at bounding box center [365, 239] width 81 height 16
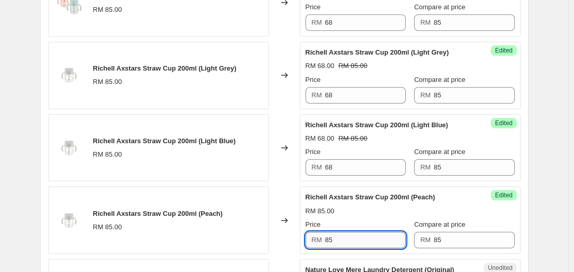
click at [376, 234] on input "85" at bounding box center [365, 239] width 81 height 16
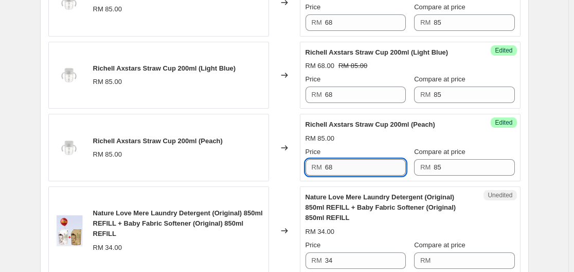
scroll to position [1030, 0]
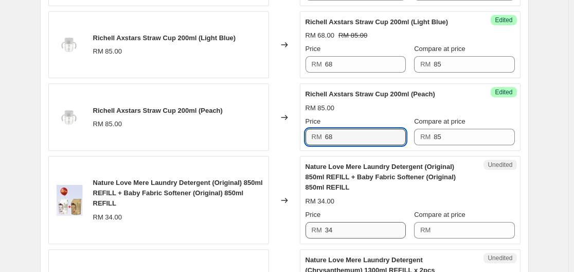
type input "68"
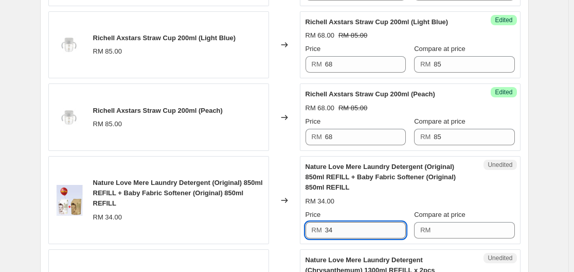
click at [365, 230] on input "34" at bounding box center [365, 230] width 81 height 16
click at [438, 231] on input "Compare at price" at bounding box center [474, 230] width 81 height 16
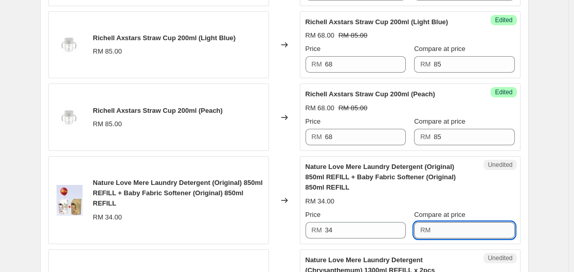
click at [438, 231] on input "Compare at price" at bounding box center [474, 230] width 81 height 16
type input "34"
click at [335, 231] on input "34" at bounding box center [365, 230] width 81 height 16
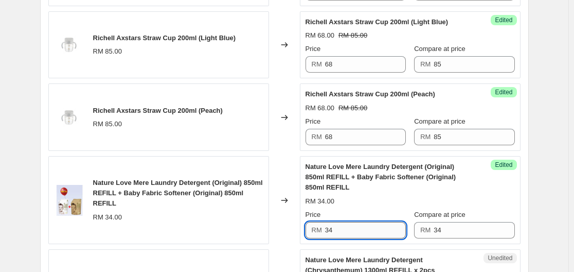
click at [344, 233] on input "34" at bounding box center [365, 230] width 81 height 16
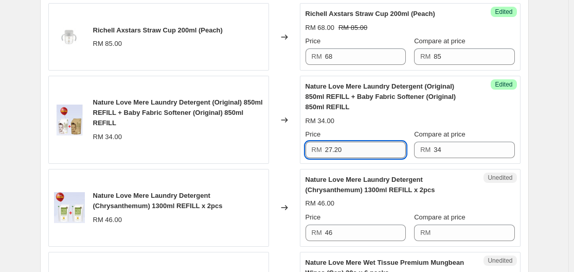
scroll to position [1133, 0]
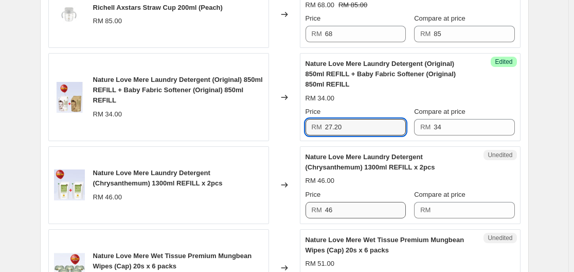
type input "27.20"
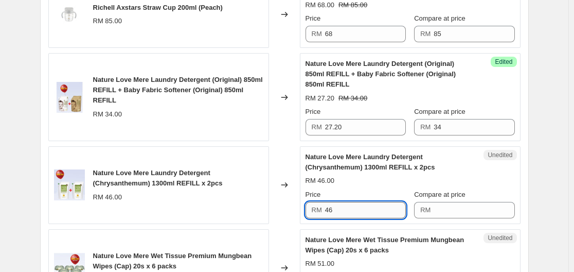
click at [378, 212] on input "46" at bounding box center [365, 210] width 81 height 16
click at [480, 207] on input "Compare at price" at bounding box center [474, 210] width 81 height 16
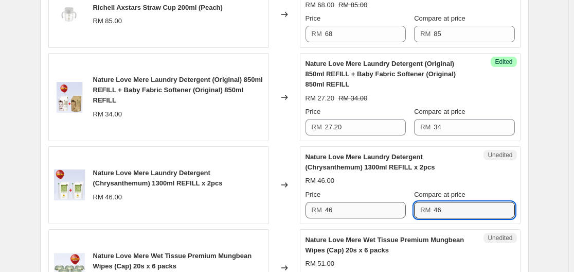
type input "46"
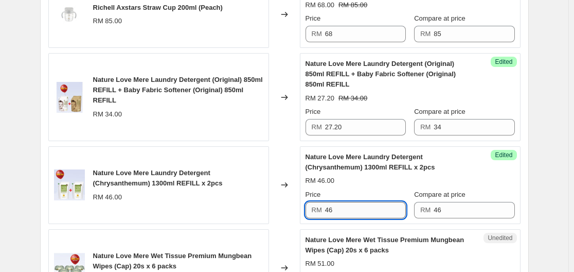
click at [377, 206] on input "46" at bounding box center [365, 210] width 81 height 16
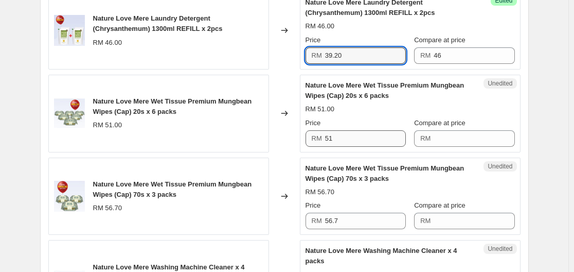
type input "39.20"
click at [370, 136] on input "51" at bounding box center [365, 138] width 81 height 16
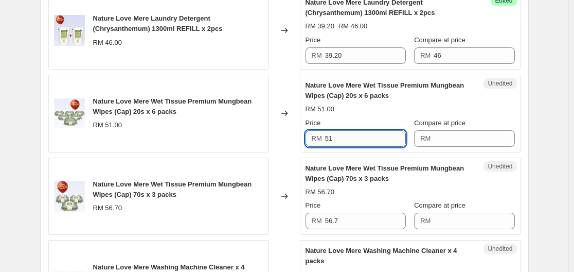
click at [370, 136] on input "51" at bounding box center [365, 138] width 81 height 16
click at [467, 142] on input "Compare at price" at bounding box center [474, 138] width 81 height 16
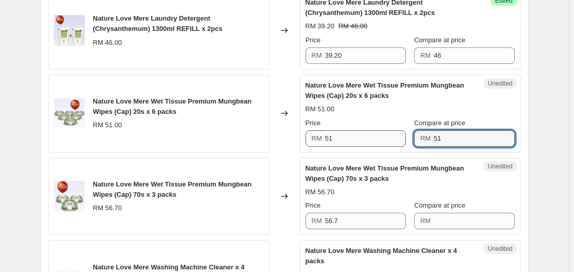
type input "51"
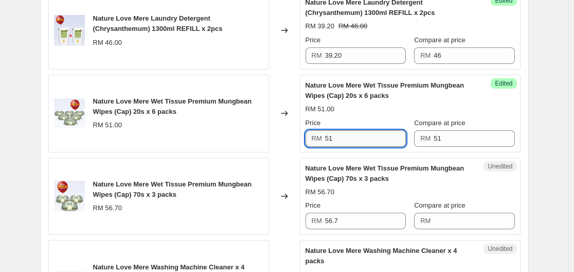
click at [365, 138] on input "51" at bounding box center [365, 138] width 81 height 16
type input "40.80"
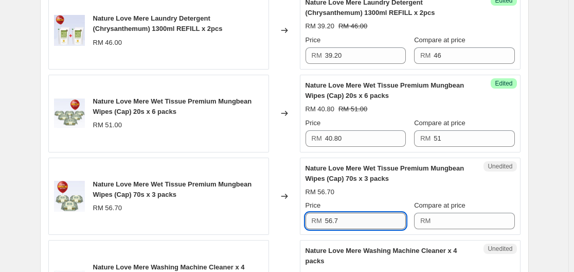
click at [353, 217] on input "56.7" at bounding box center [365, 220] width 81 height 16
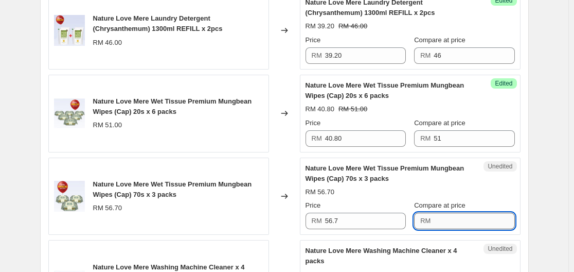
click at [476, 222] on input "Compare at price" at bounding box center [474, 220] width 81 height 16
type input "56.7"
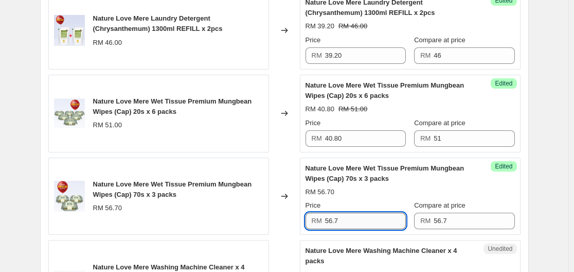
click at [397, 215] on input "56.7" at bounding box center [365, 220] width 81 height 16
type input "50.40"
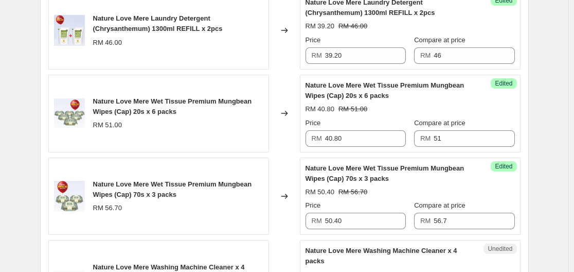
click at [507, 186] on div "Nature Love Mere Wet Tissue Premium Mungbean Wipes (Cap) 70s x 3 packs RM 50.40…" at bounding box center [410, 196] width 209 height 66
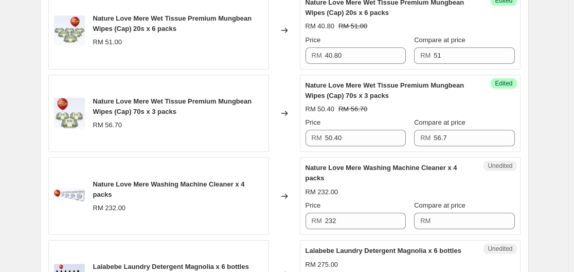
scroll to position [1390, 0]
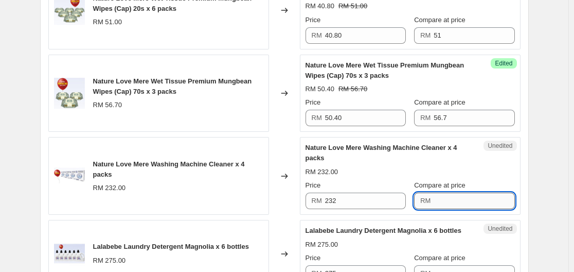
click at [459, 201] on input "Compare at price" at bounding box center [474, 200] width 81 height 16
type input "232"
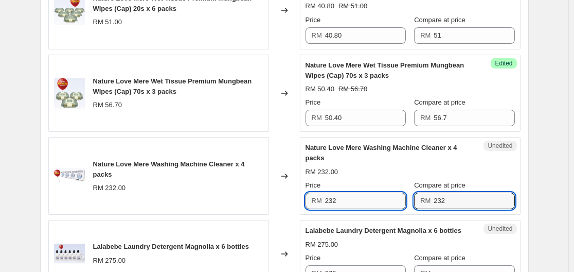
click at [387, 208] on input "232" at bounding box center [365, 200] width 81 height 16
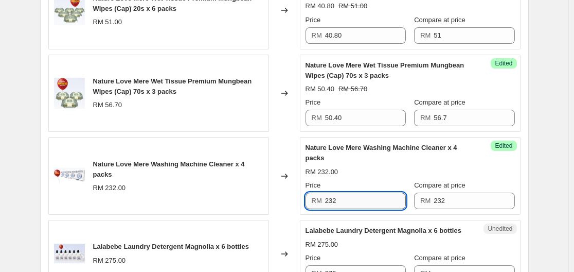
click at [387, 208] on input "232" at bounding box center [365, 200] width 81 height 16
type input "164"
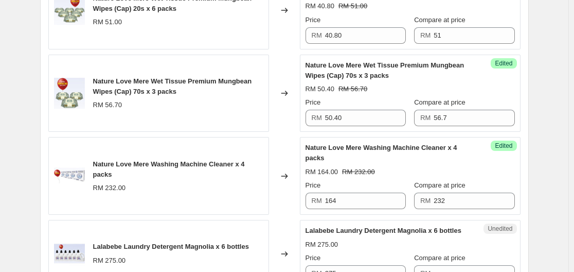
click at [395, 220] on div "Unedited Lalabebe Laundry Detergent Magnolia x 6 bottles RM 275.00 Price RM 275…" at bounding box center [410, 253] width 221 height 67
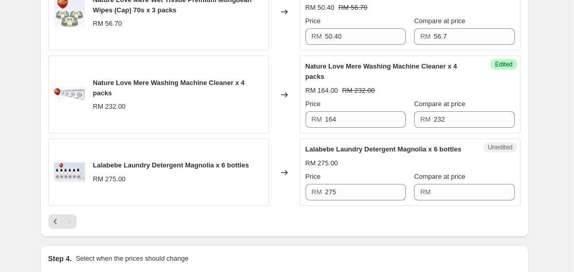
scroll to position [1493, 0]
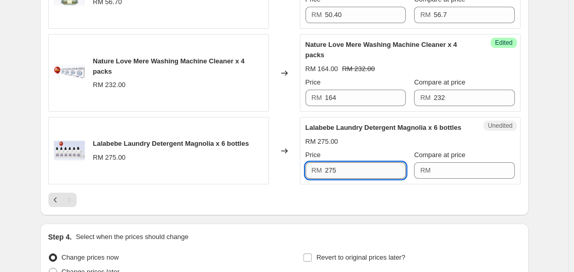
click at [383, 165] on input "275" at bounding box center [365, 170] width 81 height 16
click at [352, 168] on input "275" at bounding box center [365, 170] width 81 height 16
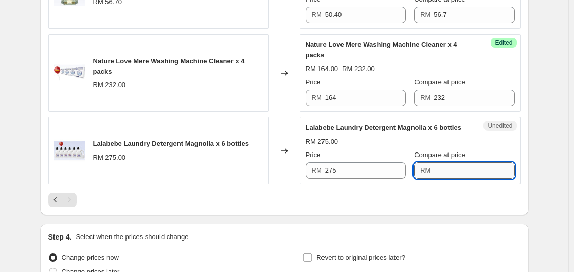
click at [451, 171] on input "Compare at price" at bounding box center [474, 170] width 81 height 16
type input "275"
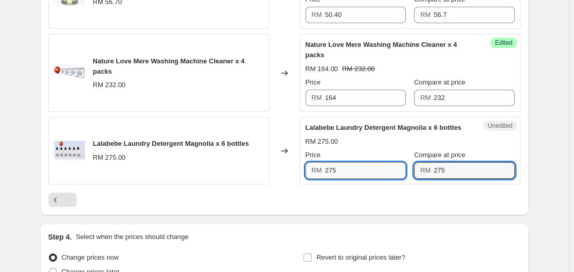
click at [364, 170] on input "275" at bounding box center [365, 170] width 81 height 16
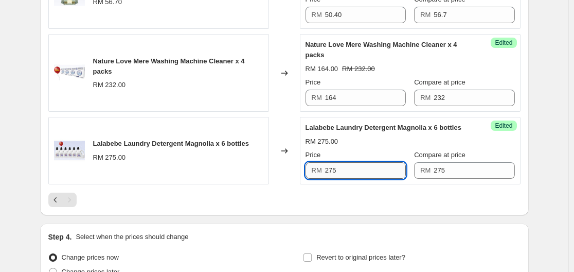
click at [364, 170] on input "275" at bounding box center [365, 170] width 81 height 16
type input "207"
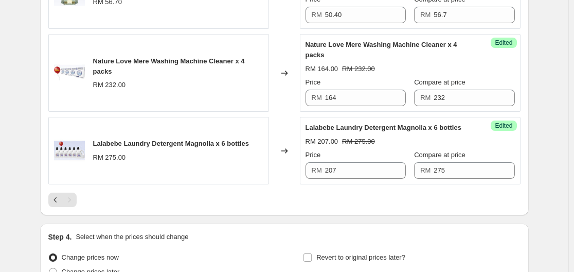
click at [364, 203] on div at bounding box center [284, 199] width 472 height 14
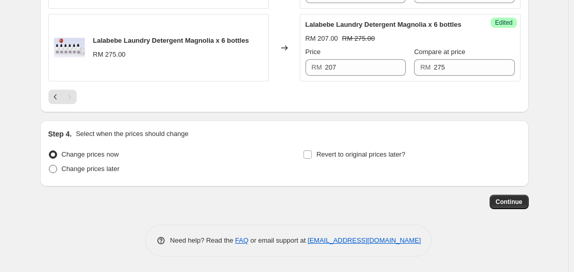
click at [62, 170] on label "Change prices later" at bounding box center [84, 169] width 72 height 14
click at [49, 165] on input "Change prices later" at bounding box center [49, 165] width 1 height 1
radio input "true"
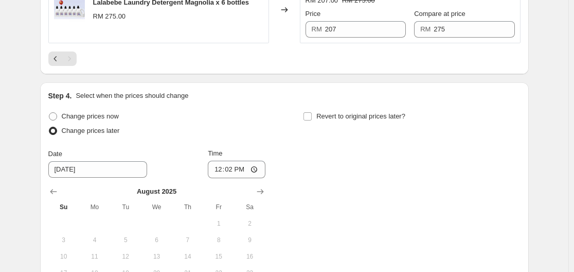
scroll to position [1648, 0]
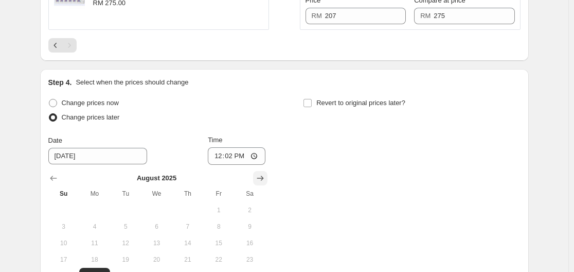
click at [262, 179] on icon "Show next month, September 2025" at bounding box center [260, 178] width 10 height 10
click at [54, 174] on icon "Show previous month, August 2025" at bounding box center [53, 178] width 10 height 10
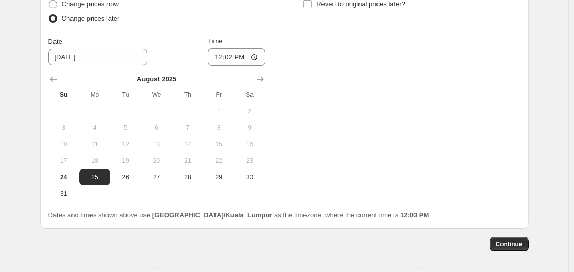
scroll to position [1751, 0]
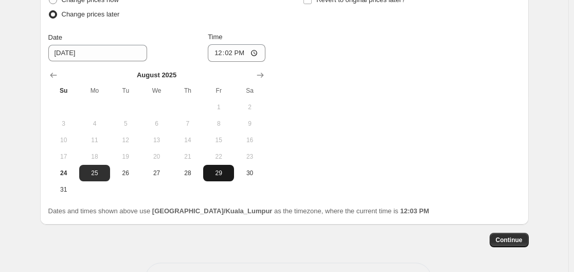
click at [222, 177] on button "29" at bounding box center [218, 173] width 31 height 16
type input "[DATE]"
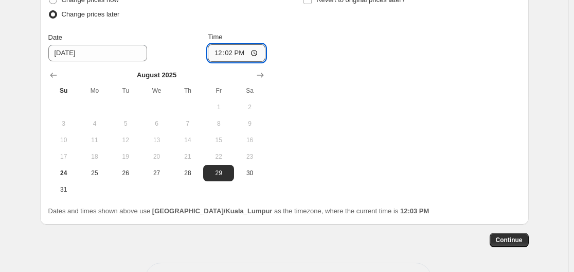
click at [254, 54] on input "12:02" at bounding box center [237, 52] width 58 height 17
type input "00:00"
click at [343, 92] on div "Change prices now Change prices later Date [DATE] Time 00:00 [DATE] Su Mo Tu We…" at bounding box center [284, 95] width 472 height 205
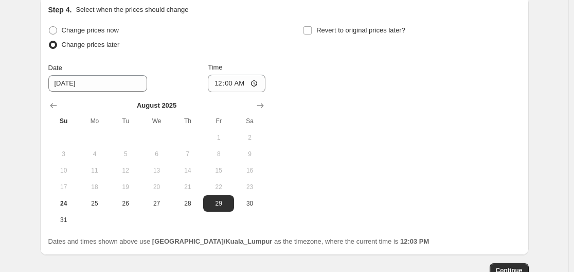
scroll to position [1699, 0]
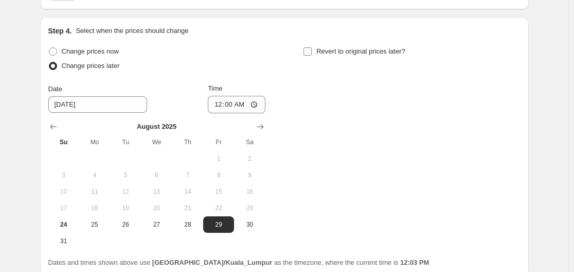
click at [359, 45] on label "Revert to original prices later?" at bounding box center [354, 51] width 102 height 14
click at [312, 47] on input "Revert to original prices later?" at bounding box center [308, 51] width 8 height 8
checkbox input "true"
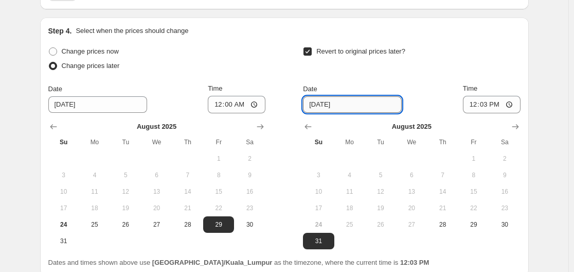
click at [385, 105] on input "[DATE]" at bounding box center [352, 104] width 99 height 16
click at [516, 124] on icon "Show next month, September 2025" at bounding box center [515, 126] width 10 height 10
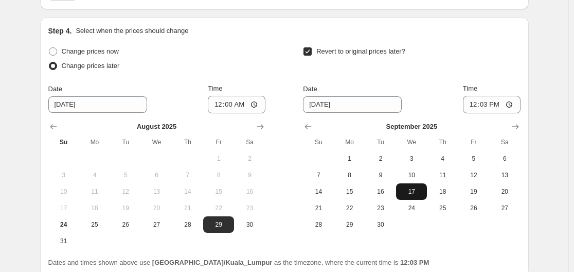
click at [420, 190] on span "17" at bounding box center [411, 191] width 23 height 8
type input "[DATE]"
click at [512, 104] on input "12:03" at bounding box center [492, 104] width 58 height 17
type input "23:59"
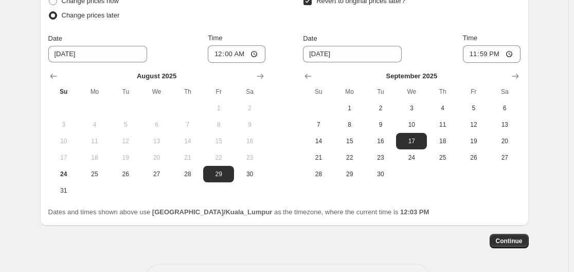
scroll to position [1751, 0]
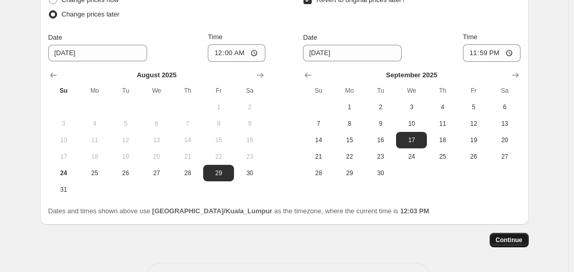
click at [506, 244] on button "Continue" at bounding box center [509, 240] width 39 height 14
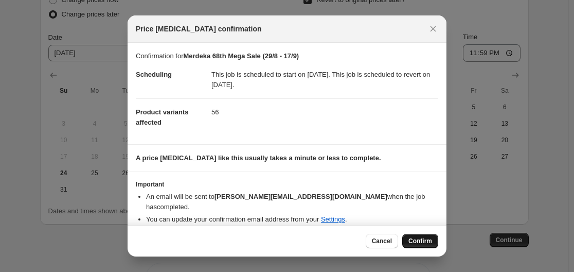
click at [417, 240] on span "Confirm" at bounding box center [420, 241] width 24 height 8
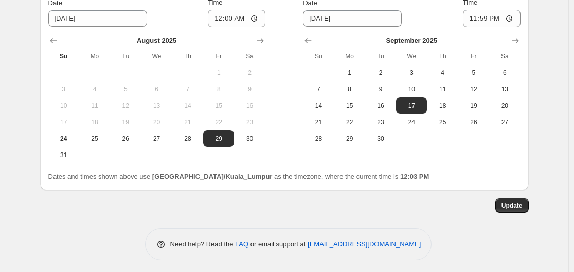
scroll to position [1851, 0]
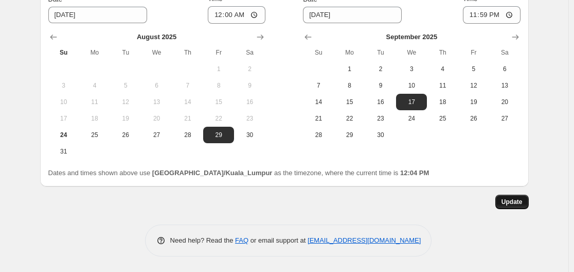
click at [521, 205] on span "Update" at bounding box center [512, 202] width 21 height 8
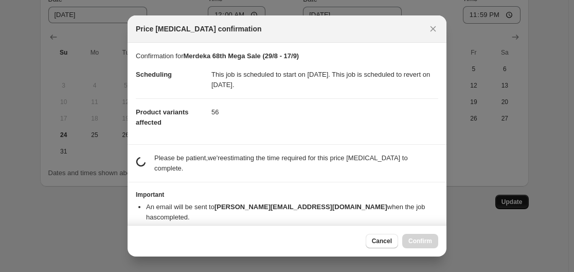
scroll to position [0, 0]
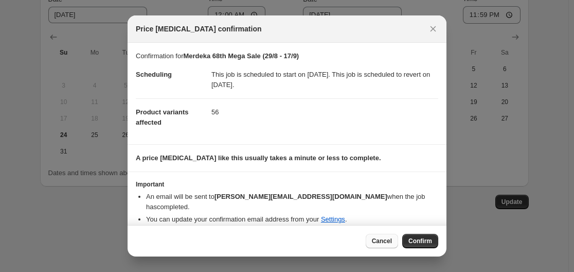
click at [387, 240] on span "Cancel" at bounding box center [382, 241] width 20 height 8
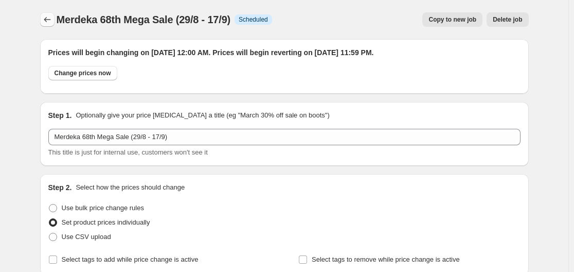
click at [52, 17] on icon "Price change jobs" at bounding box center [47, 19] width 10 height 10
